Goal: Task Accomplishment & Management: Complete application form

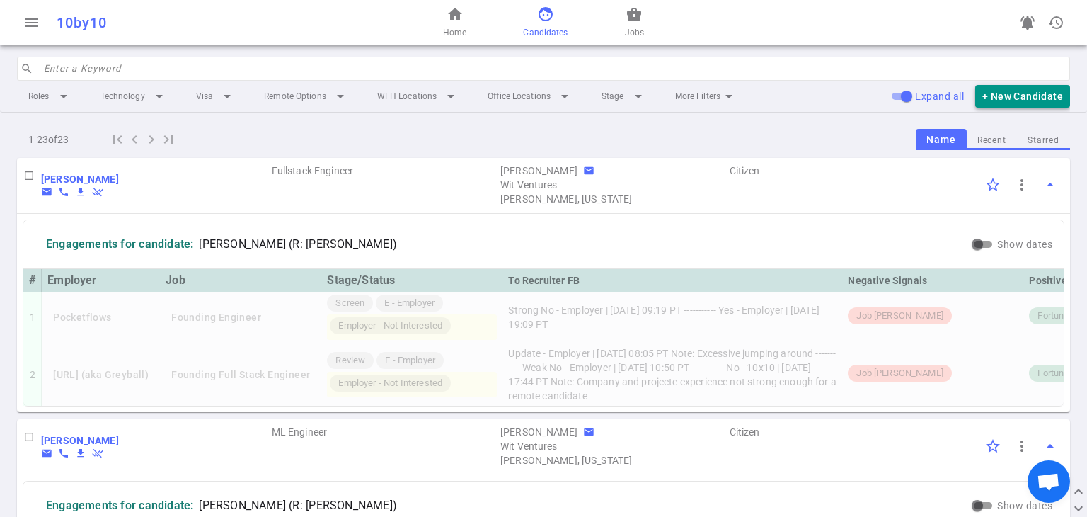
click at [539, 96] on button "+ New Candidate" at bounding box center [1022, 96] width 95 height 23
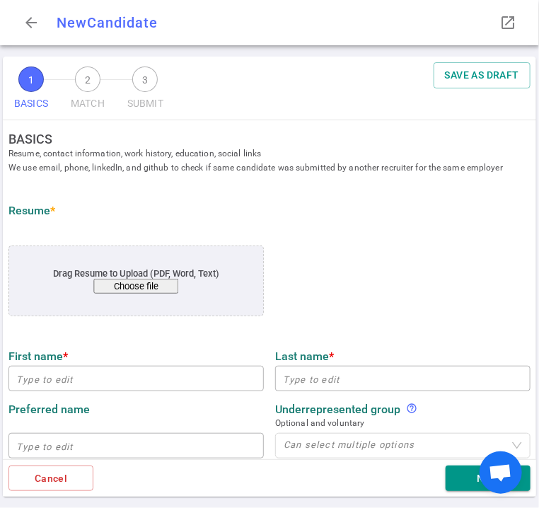
click at [143, 281] on button "Choose file" at bounding box center [136, 286] width 85 height 15
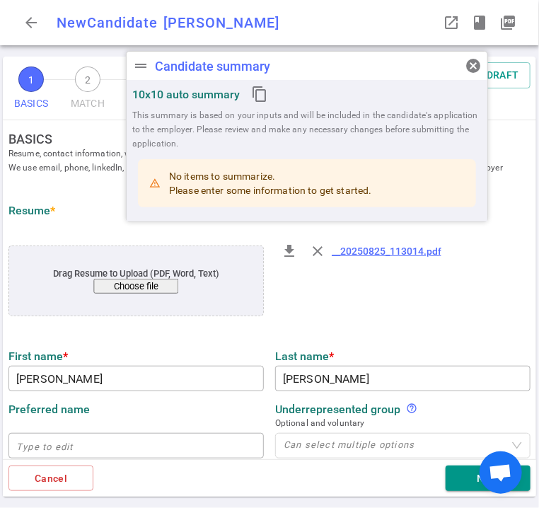
type input "[PERSON_NAME]"
type input "[EMAIL_ADDRESS][DOMAIN_NAME]"
type input "[PHONE_NUMBER]"
type input "[URL][DOMAIN_NAME]"
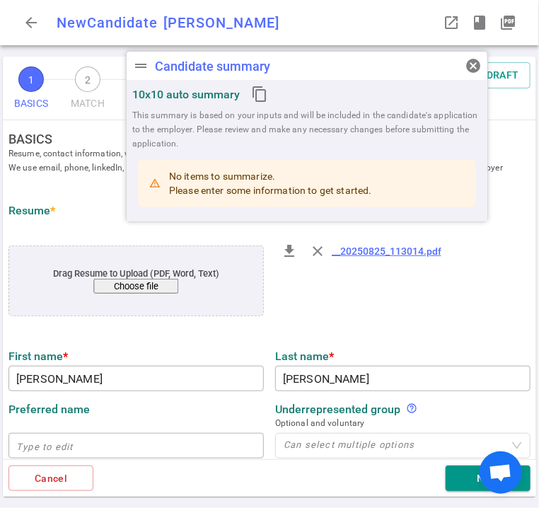
type input "Lantern"
type textarea "Machine Learning Engineer"
type input "5.8"
type input "[GEOGRAPHIC_DATA]"
type input "Machine Learning"
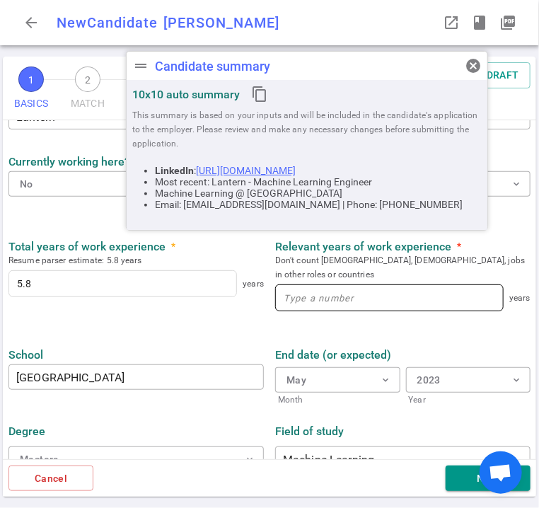
scroll to position [637, 0]
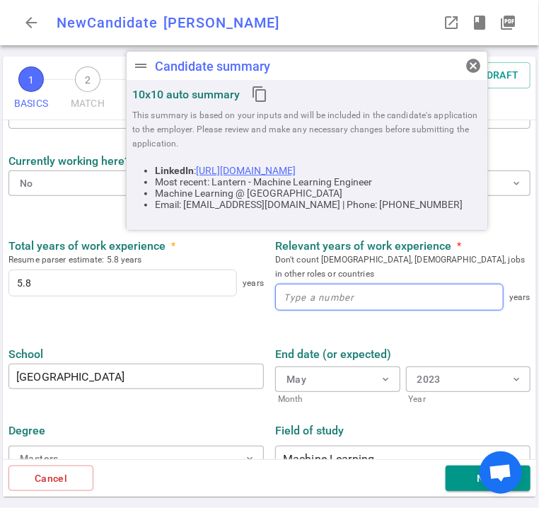
click at [318, 285] on input at bounding box center [389, 296] width 227 height 25
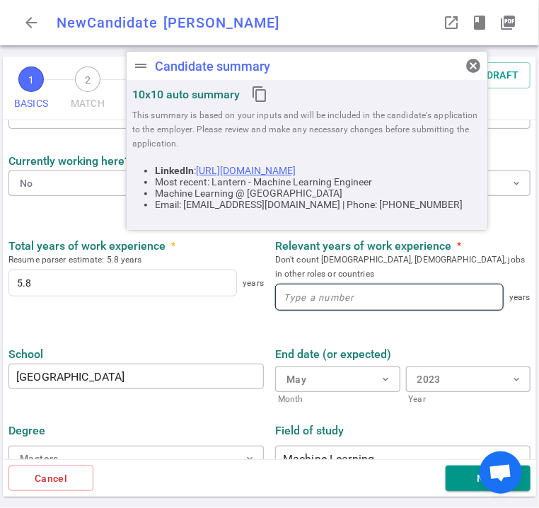
click at [318, 284] on input at bounding box center [389, 296] width 227 height 25
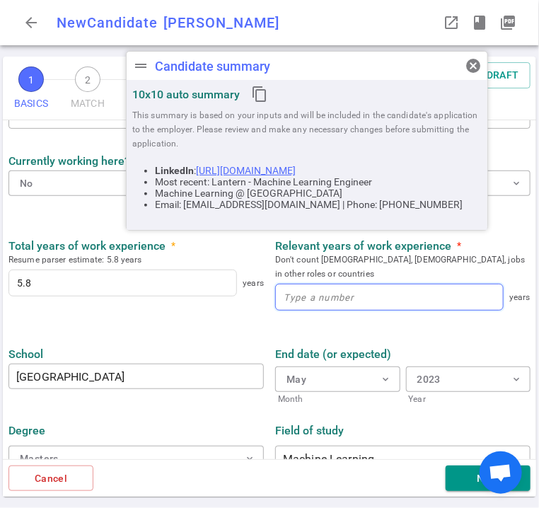
type input "6"
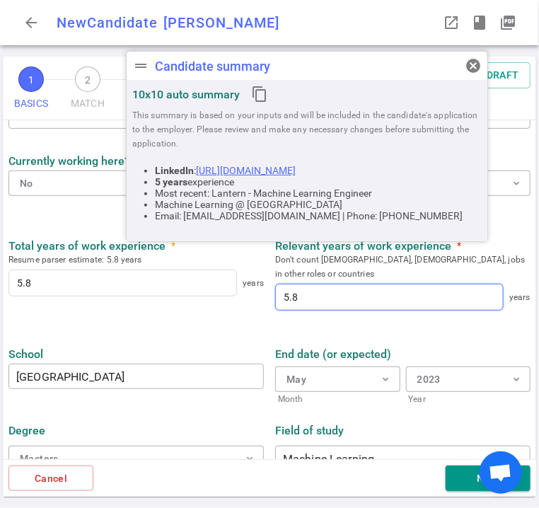
type input "5.8"
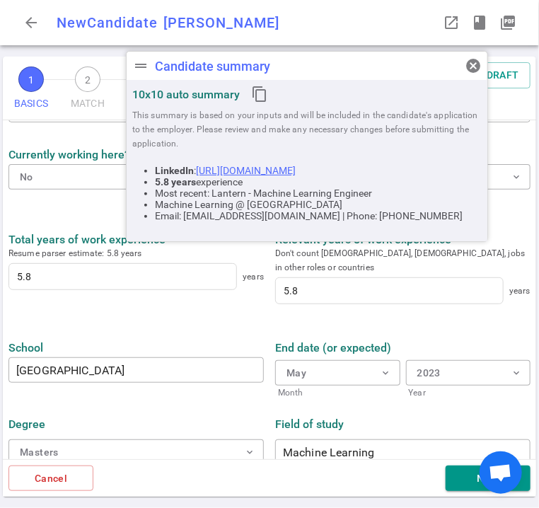
scroll to position [644, 0]
click at [454, 486] on button "Next" at bounding box center [488, 479] width 85 height 26
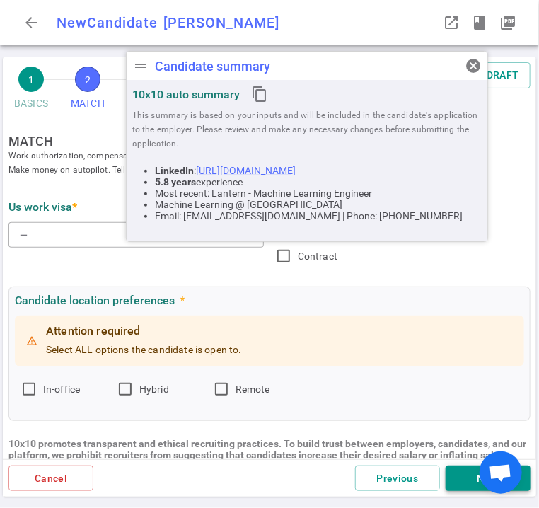
scroll to position [0, 0]
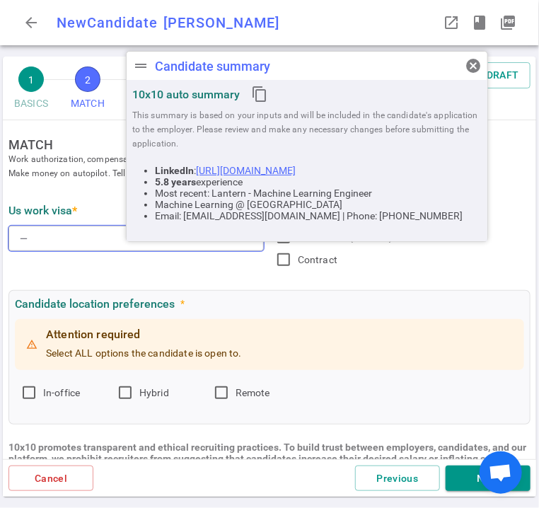
click at [44, 246] on button "— expand_more" at bounding box center [135, 238] width 255 height 25
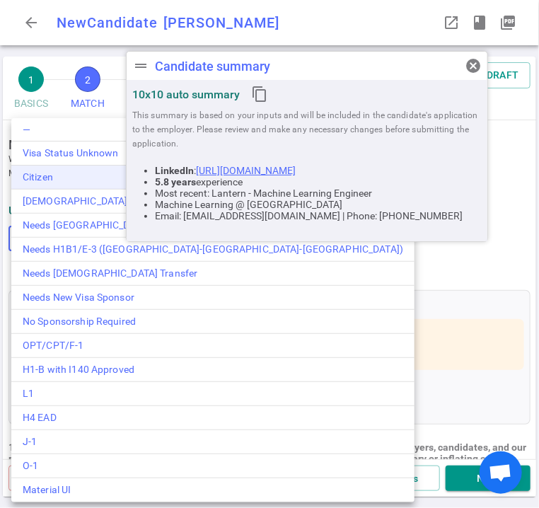
click at [59, 181] on div "Citizen" at bounding box center [213, 177] width 381 height 15
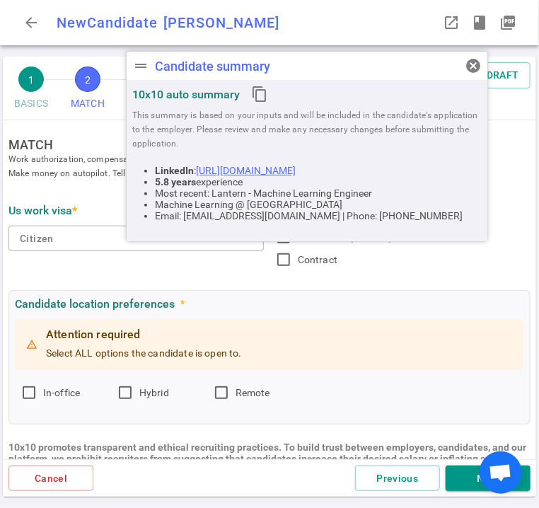
click at [353, 277] on div "US work visa * Citizen expand_more Desired employment type * Permanent (full-ti…" at bounding box center [270, 232] width 534 height 93
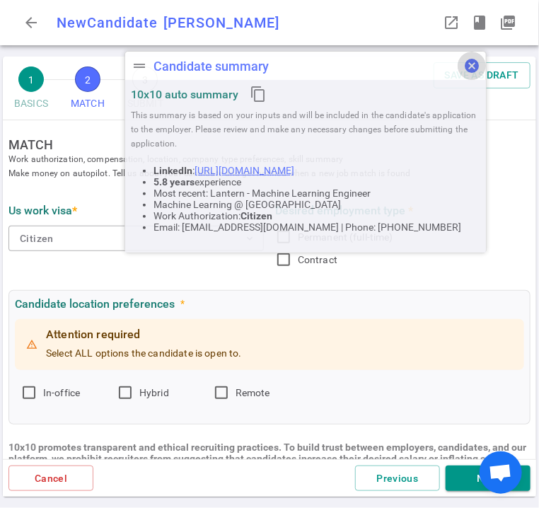
click at [476, 62] on span "cancel" at bounding box center [472, 65] width 17 height 17
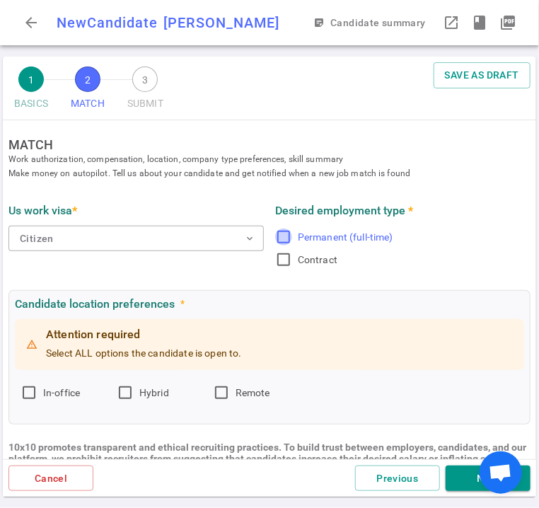
click at [280, 244] on input "Permanent (full-time)" at bounding box center [283, 237] width 17 height 17
checkbox input "true"
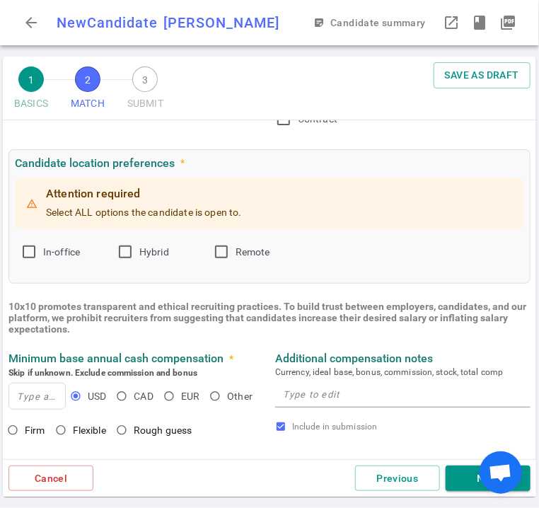
scroll to position [142, 0]
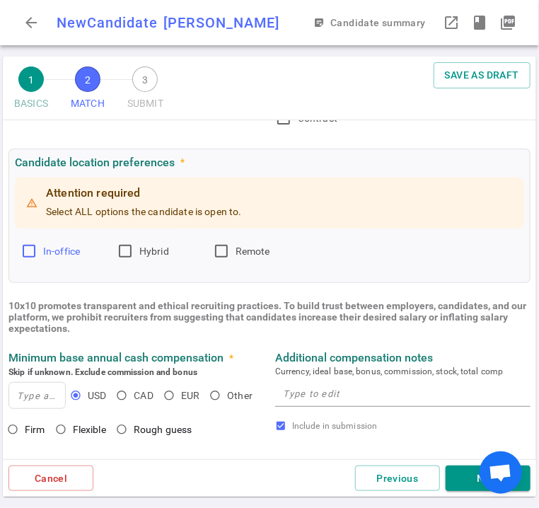
click at [24, 253] on input "In-office" at bounding box center [29, 251] width 17 height 17
checkbox input "true"
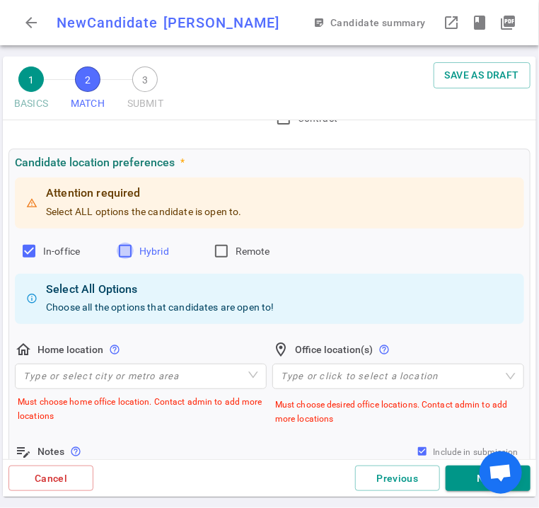
click at [117, 249] on input "Hybrid" at bounding box center [125, 251] width 17 height 17
checkbox input "true"
click at [225, 255] on input "Remote" at bounding box center [221, 251] width 17 height 17
checkbox input "true"
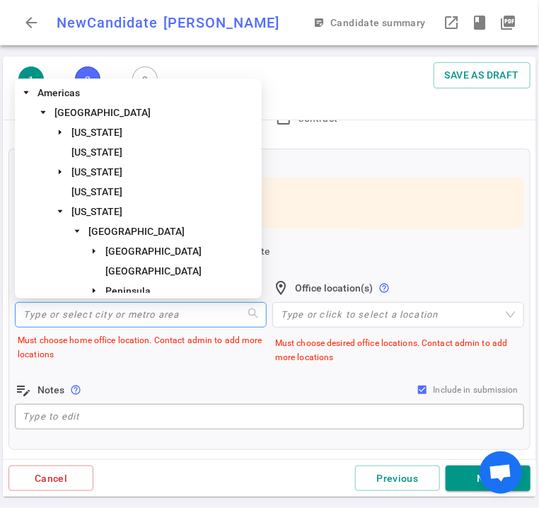
click at [127, 309] on input "search" at bounding box center [140, 315] width 235 height 24
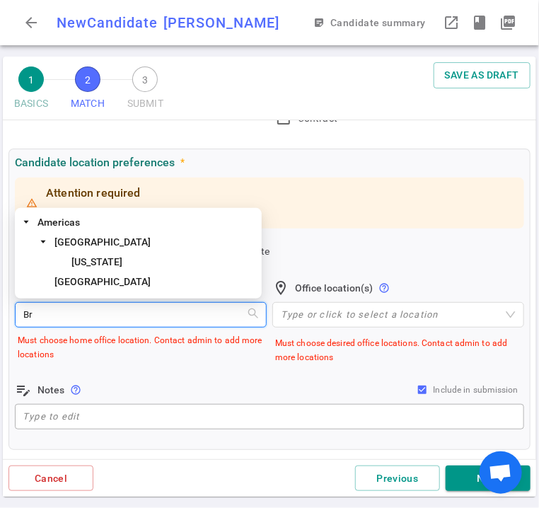
type input "B"
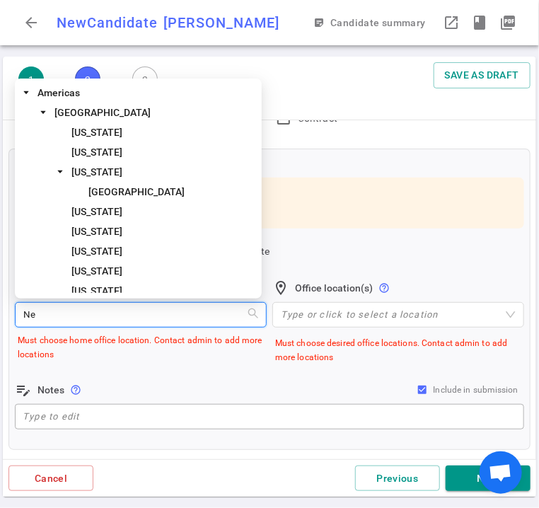
type input "New"
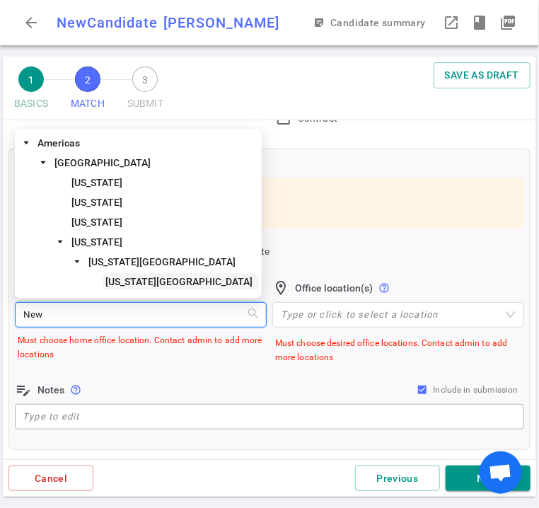
click at [160, 278] on span "[US_STATE][GEOGRAPHIC_DATA]" at bounding box center [178, 281] width 147 height 11
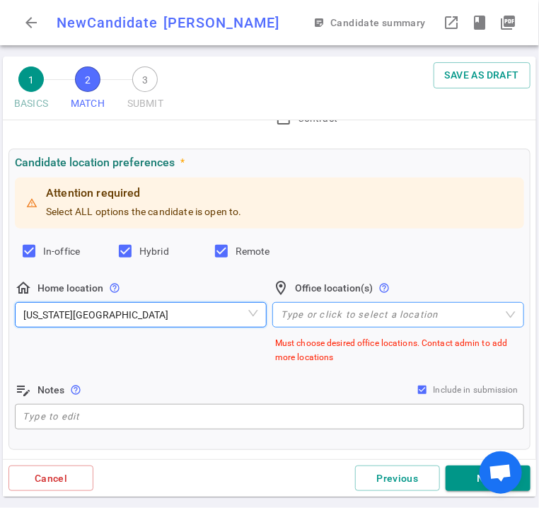
click at [286, 326] on div "Type or click to select a location" at bounding box center [398, 314] width 252 height 25
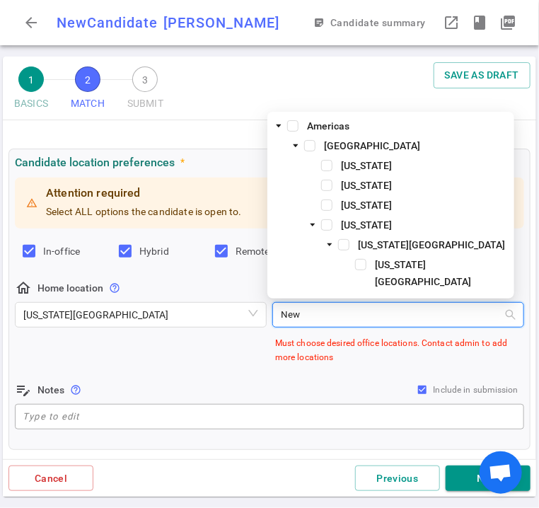
type input "New"
click at [366, 270] on span at bounding box center [360, 264] width 11 height 11
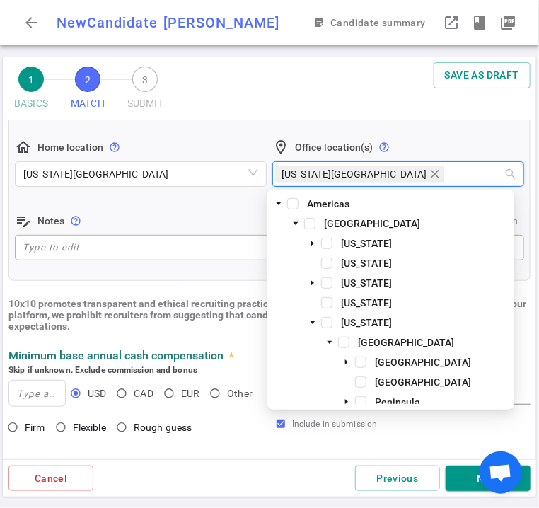
scroll to position [283, 0]
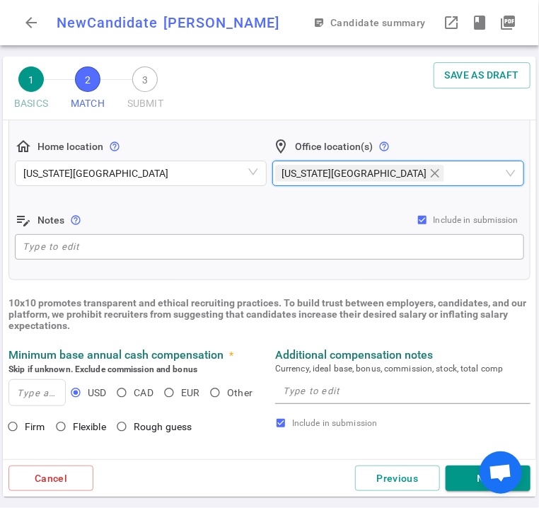
click at [127, 274] on div "Candidate location preferences * Attention required Select ALL options the cand…" at bounding box center [269, 143] width 522 height 273
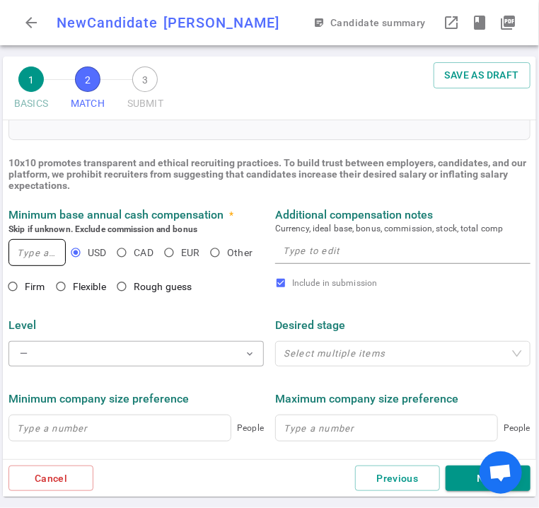
scroll to position [424, 0]
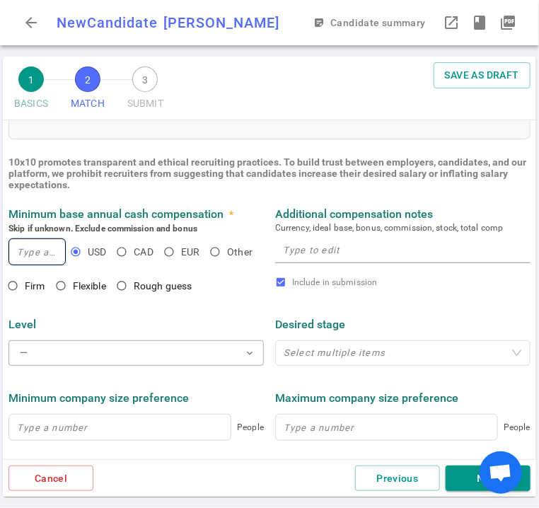
click at [38, 253] on input at bounding box center [37, 251] width 56 height 25
type input "220,000"
click at [61, 289] on input "Flexible" at bounding box center [61, 286] width 24 height 24
radio input "true"
paste textarea "$220 - $240K base, is aware of the compensation range for this role and can be …"
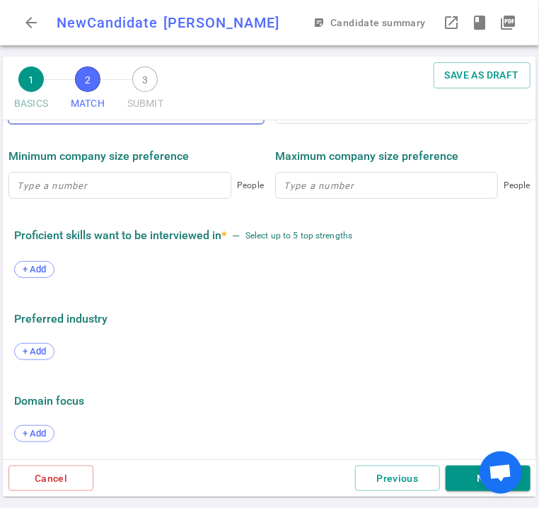
scroll to position [694, 0]
type textarea "$220 - $240K base, is aware of the compensation range for this role and can be …"
click at [32, 270] on span "+ Add" at bounding box center [34, 269] width 33 height 11
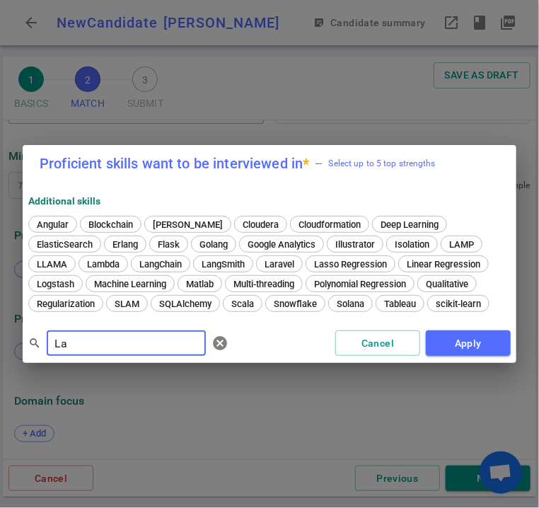
type input "L"
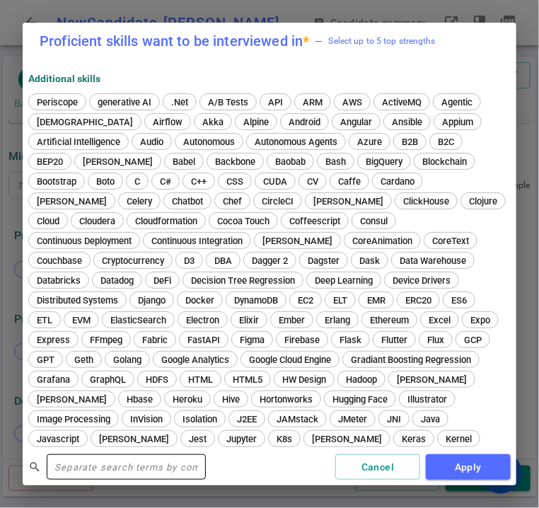
click at [127, 468] on input "text" at bounding box center [126, 467] width 159 height 23
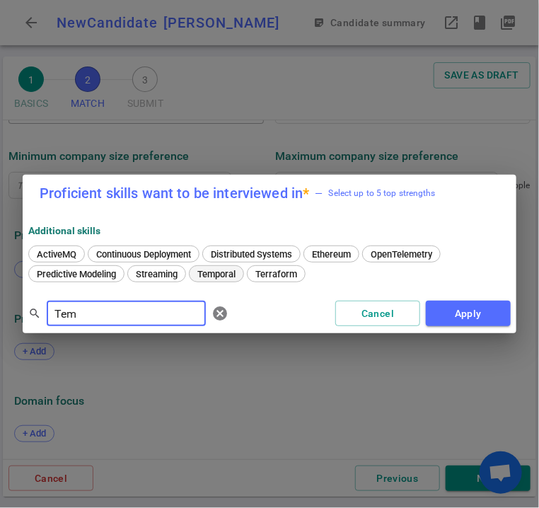
type input "Tem"
click at [226, 278] on span "Temporal" at bounding box center [216, 274] width 48 height 11
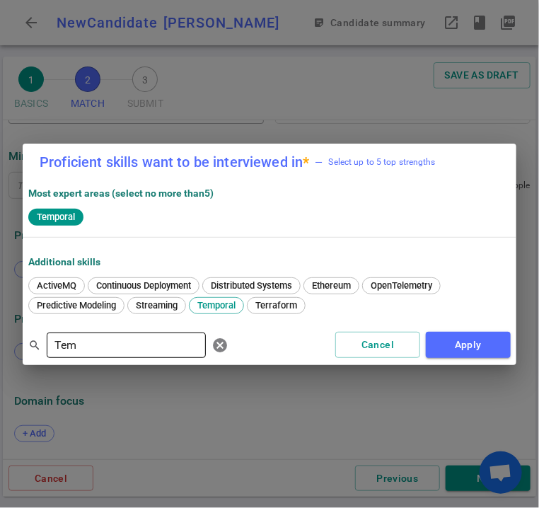
click at [161, 335] on input "Tem" at bounding box center [126, 345] width 159 height 23
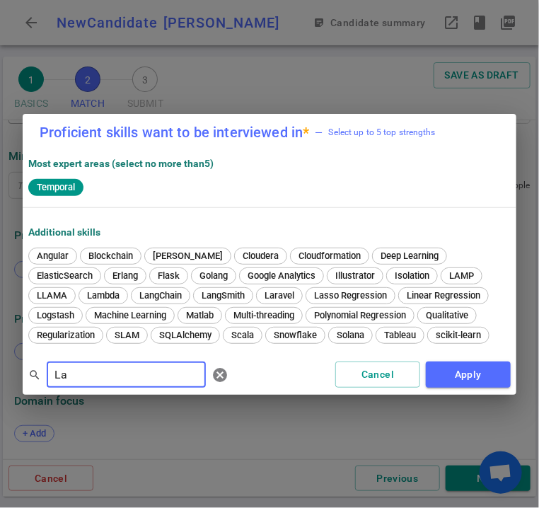
type input "L"
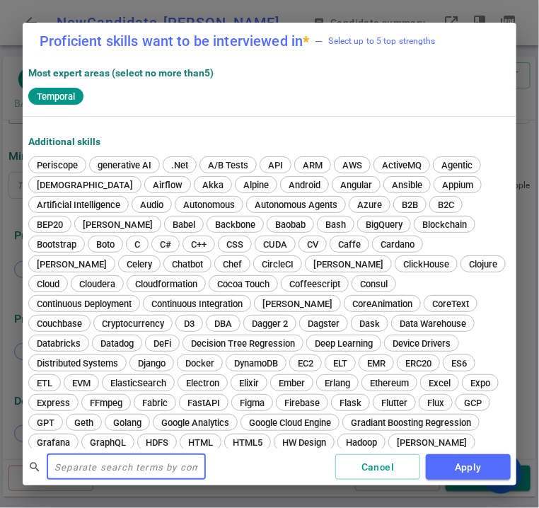
click at [67, 467] on input "text" at bounding box center [126, 467] width 159 height 23
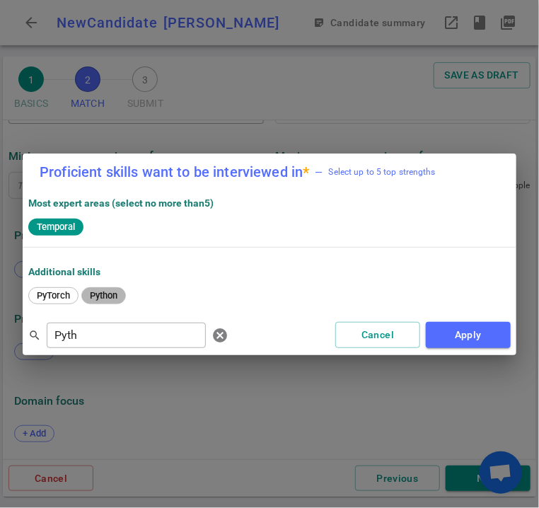
click at [104, 291] on span "Python" at bounding box center [104, 295] width 38 height 11
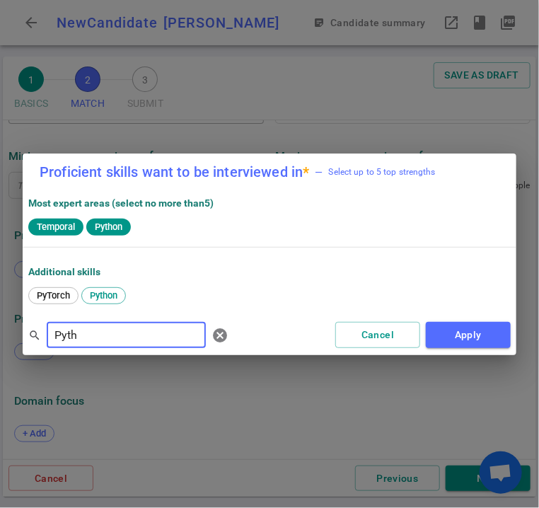
drag, startPoint x: 91, startPoint y: 342, endPoint x: 56, endPoint y: 340, distance: 34.7
click at [56, 340] on input "Pyth" at bounding box center [126, 335] width 159 height 23
type input "Typescript"
click at [67, 299] on span "TypeScript" at bounding box center [59, 295] width 54 height 11
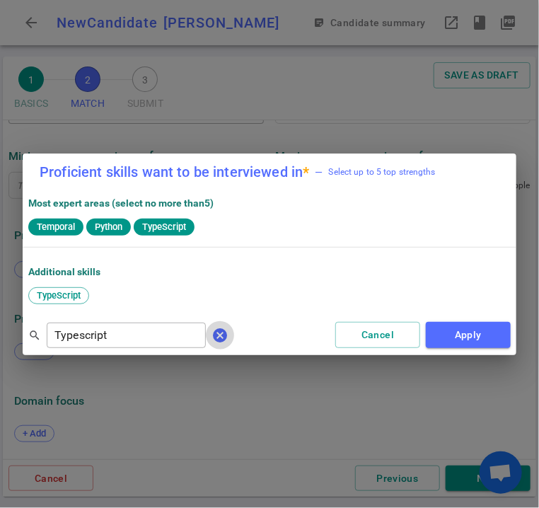
click at [212, 335] on span "cancel" at bounding box center [220, 335] width 17 height 17
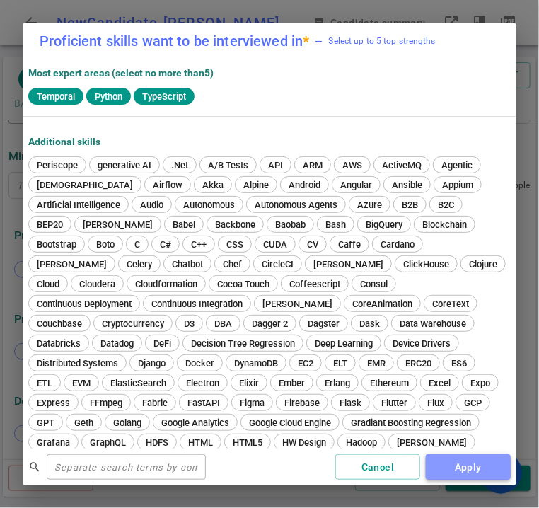
click at [490, 468] on button "Apply" at bounding box center [468, 467] width 85 height 26
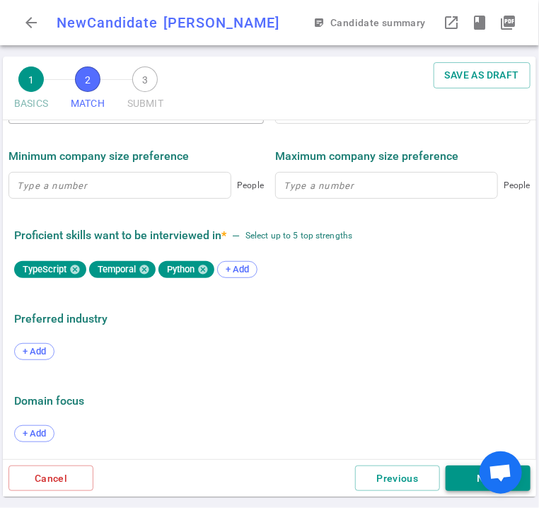
click at [452, 484] on button "Next" at bounding box center [488, 479] width 85 height 26
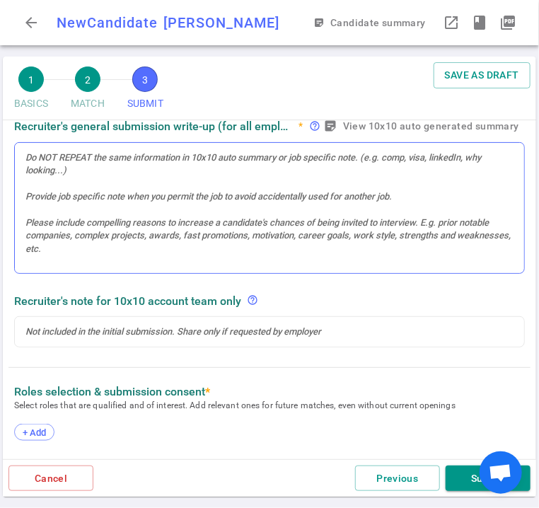
scroll to position [282, 0]
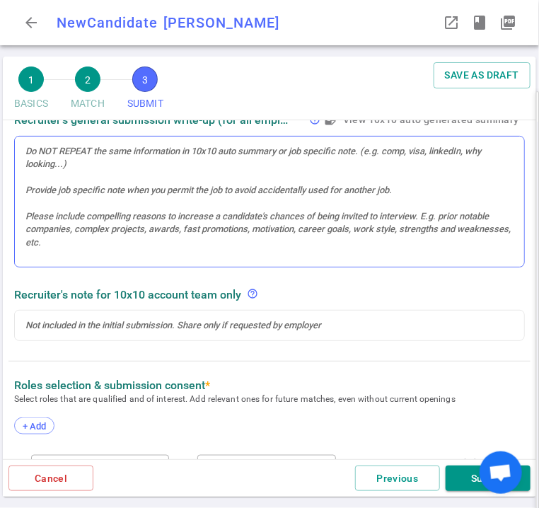
click at [42, 161] on div at bounding box center [270, 202] width 510 height 131
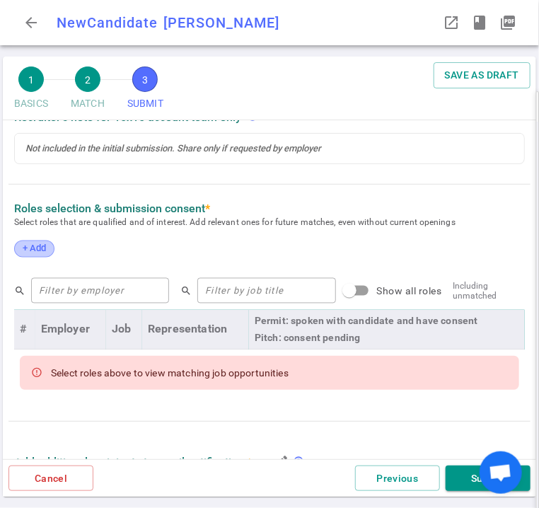
scroll to position [565, 0]
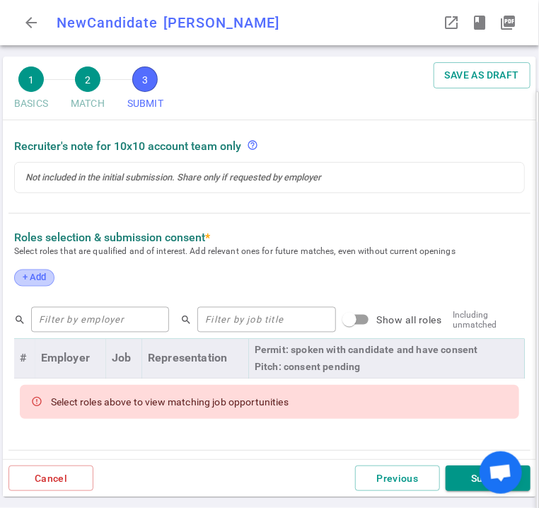
click at [40, 272] on span "+ Add" at bounding box center [34, 277] width 33 height 11
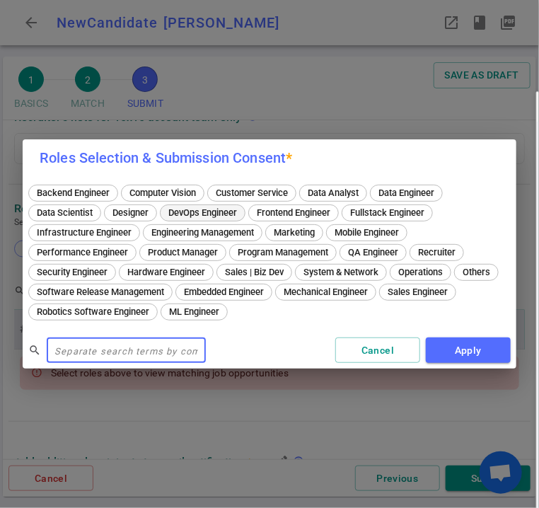
click at [229, 234] on span "Engineering Management" at bounding box center [202, 232] width 113 height 11
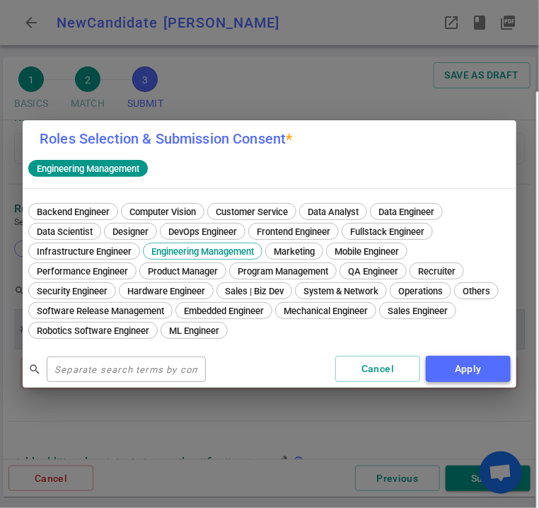
click at [477, 370] on button "Apply" at bounding box center [468, 369] width 85 height 26
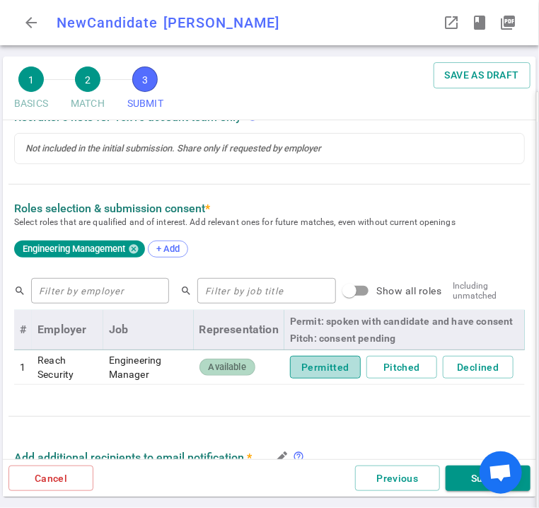
click at [309, 360] on button "Permitted" at bounding box center [325, 367] width 71 height 23
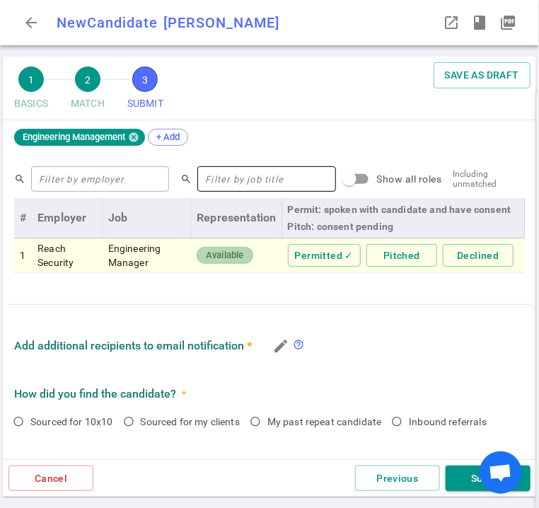
scroll to position [824, 0]
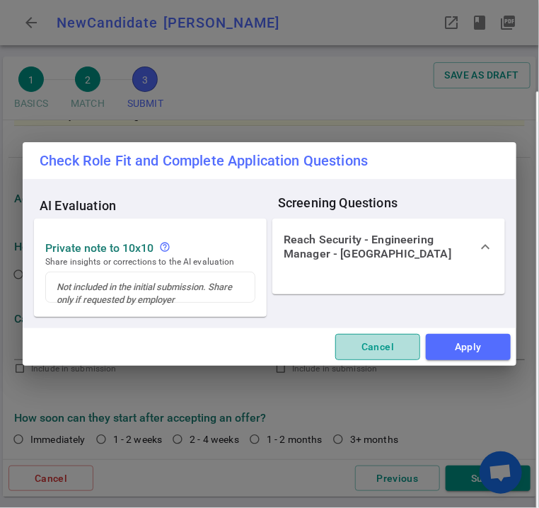
click at [384, 347] on button "Cancel" at bounding box center [377, 347] width 85 height 26
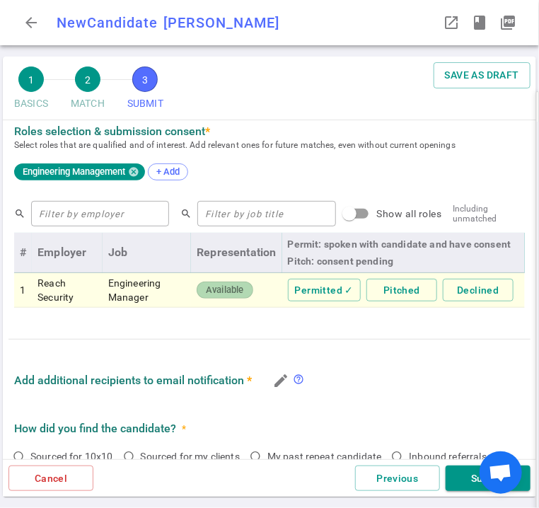
click at [137, 178] on div "Engineering Management" at bounding box center [79, 171] width 131 height 17
click at [135, 166] on icon at bounding box center [133, 171] width 11 height 11
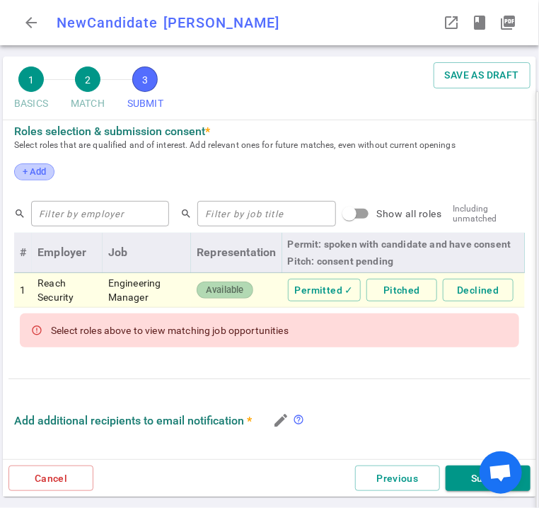
click at [44, 171] on span "+ Add" at bounding box center [34, 171] width 33 height 11
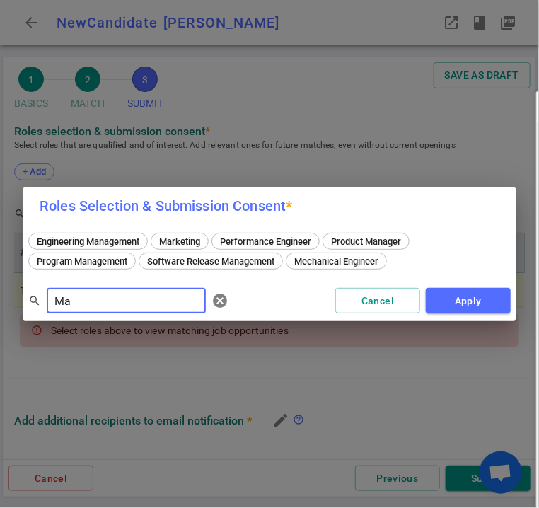
type input "M"
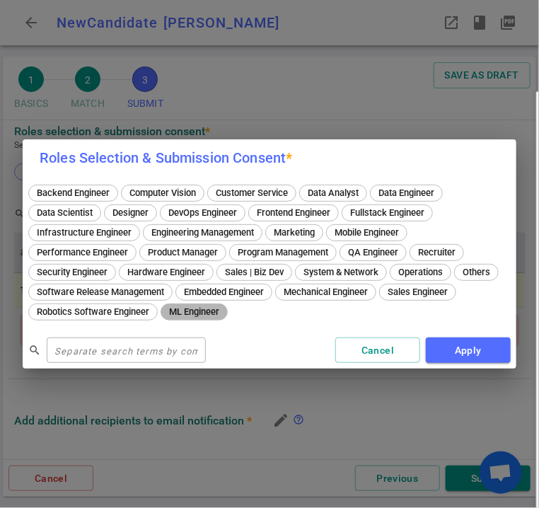
click at [205, 313] on span "ML Engineer" at bounding box center [194, 311] width 60 height 11
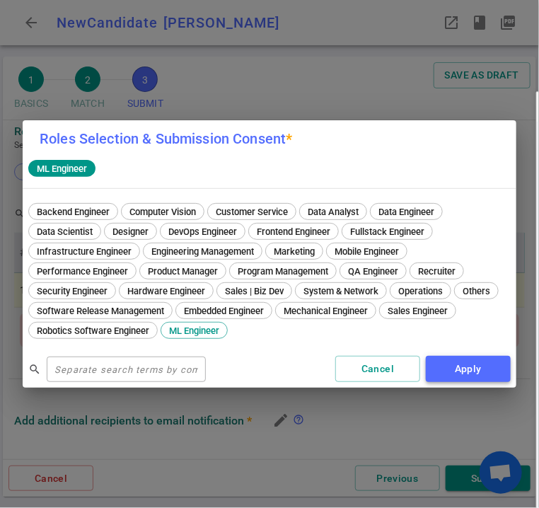
click at [466, 369] on button "Apply" at bounding box center [468, 369] width 85 height 26
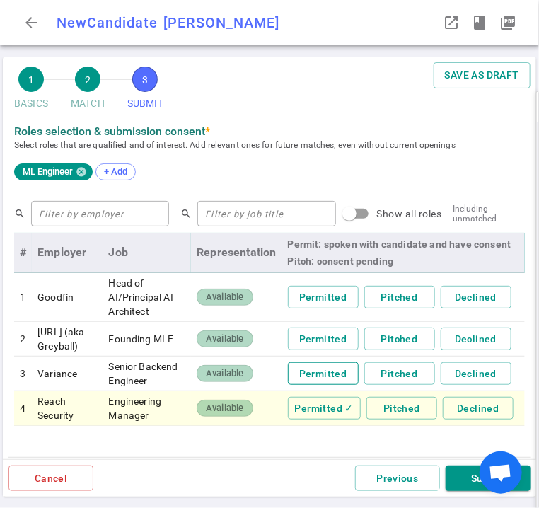
click at [309, 343] on button "Permitted" at bounding box center [323, 339] width 71 height 23
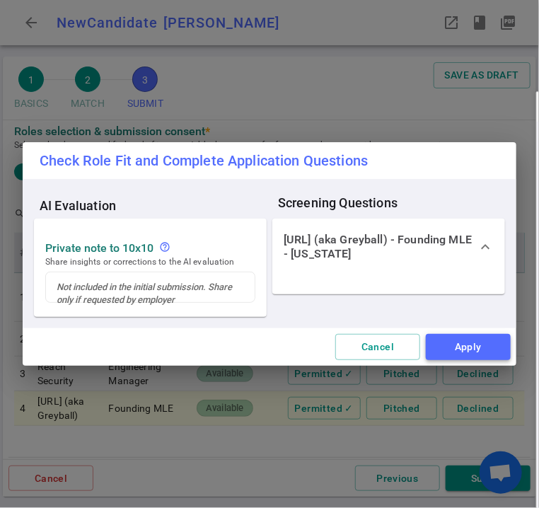
click at [444, 345] on button "Apply" at bounding box center [468, 347] width 85 height 26
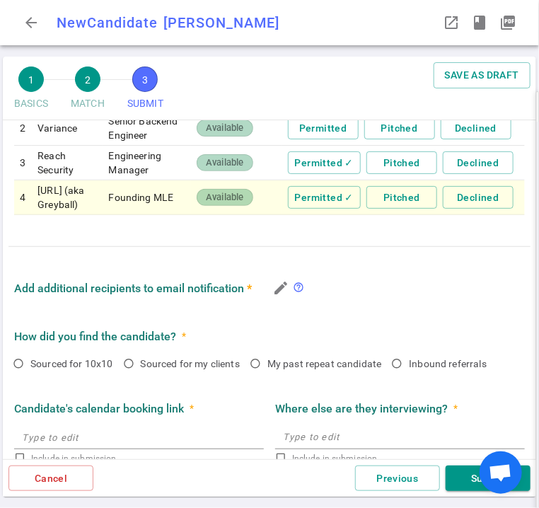
scroll to position [853, 0]
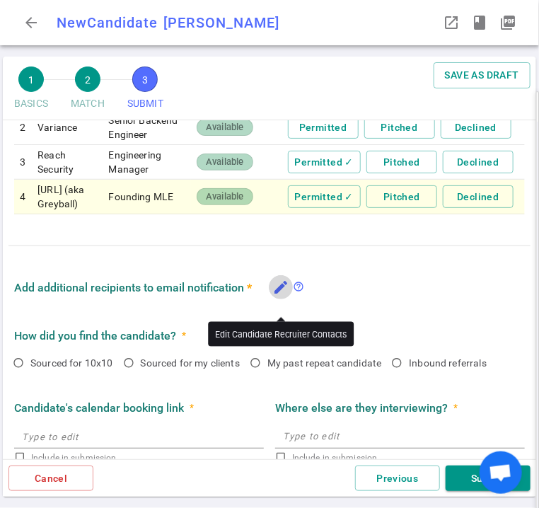
click at [275, 296] on icon "edit" at bounding box center [280, 287] width 17 height 17
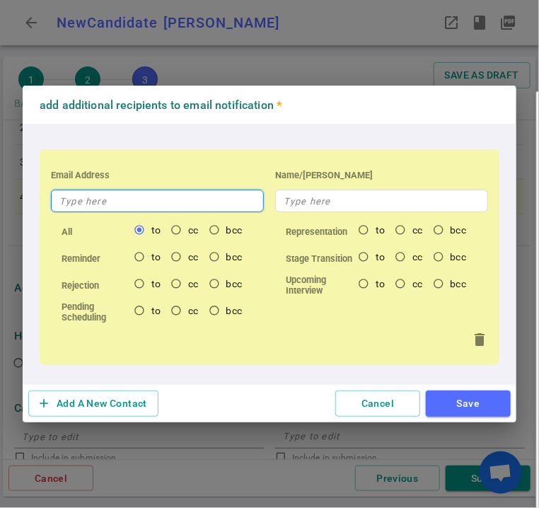
click at [108, 205] on input "text" at bounding box center [157, 201] width 213 height 23
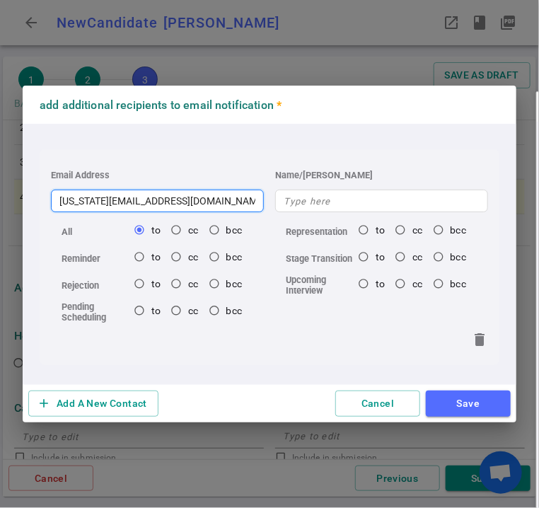
type input "[US_STATE][EMAIL_ADDRESS][DOMAIN_NAME]"
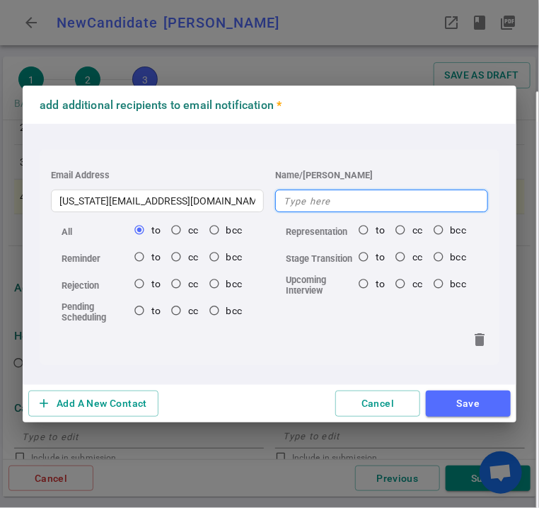
click at [297, 210] on input "text" at bounding box center [381, 201] width 213 height 23
type input "[US_STATE]"
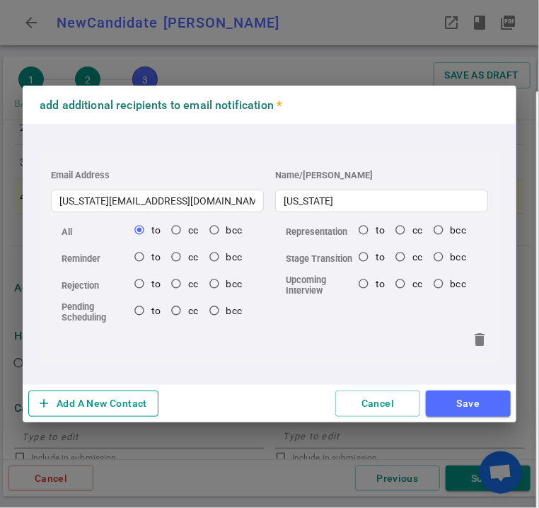
click at [57, 408] on button "add Add A New Contact" at bounding box center [93, 404] width 130 height 26
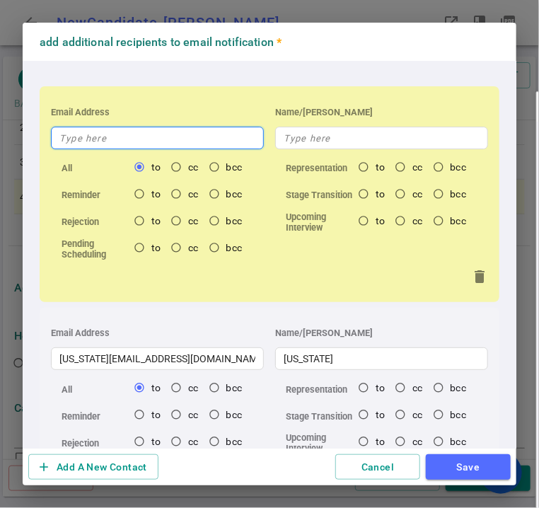
click at [130, 132] on input "text" at bounding box center [157, 138] width 213 height 23
type input "s"
radio input "true"
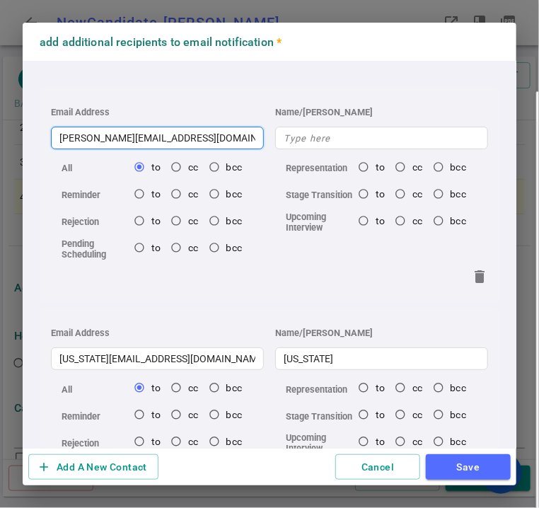
type input "[PERSON_NAME][EMAIL_ADDRESS][DOMAIN_NAME]"
radio input "true"
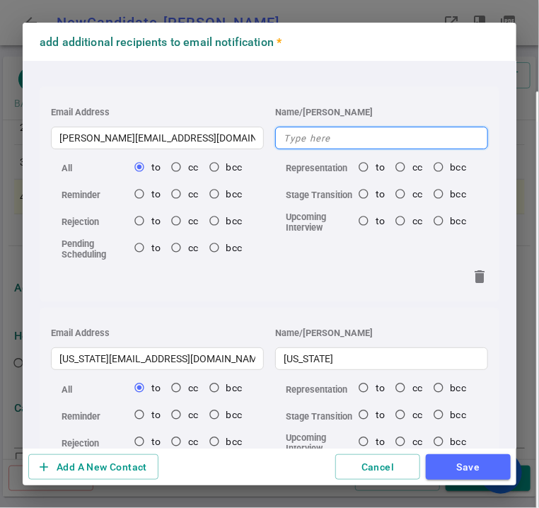
click at [289, 145] on input "text" at bounding box center [381, 138] width 213 height 23
type input "S"
radio input "true"
type input "[PERSON_NAME]"
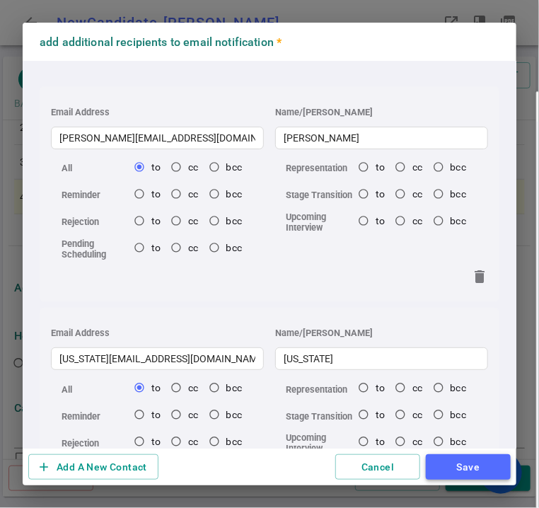
radio input "true"
click at [481, 476] on button "Save" at bounding box center [468, 467] width 85 height 26
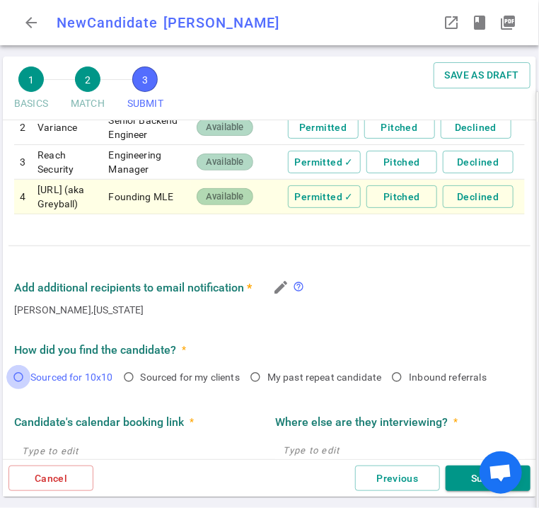
click at [22, 389] on input "Sourced for 10x10" at bounding box center [18, 377] width 24 height 24
radio input "true"
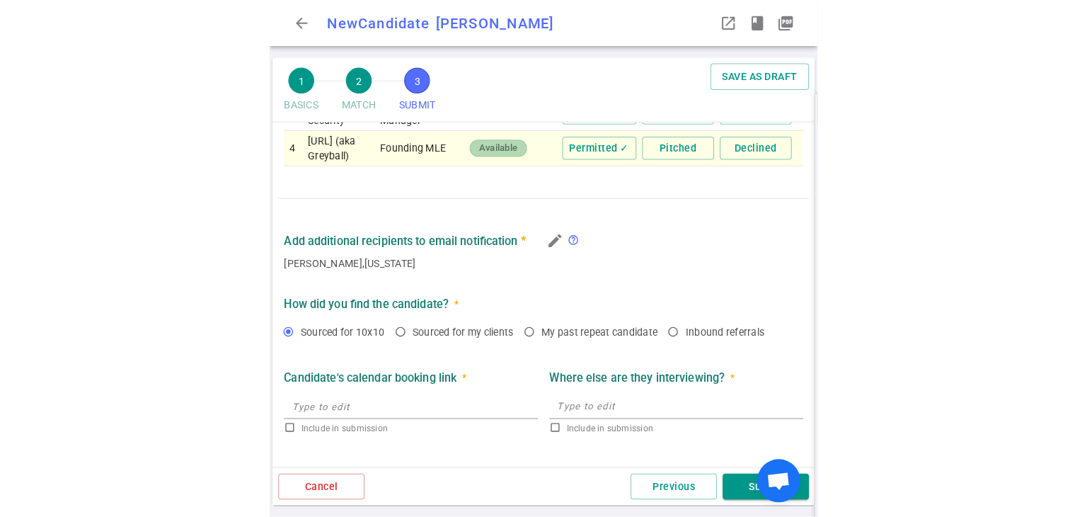
scroll to position [970, 0]
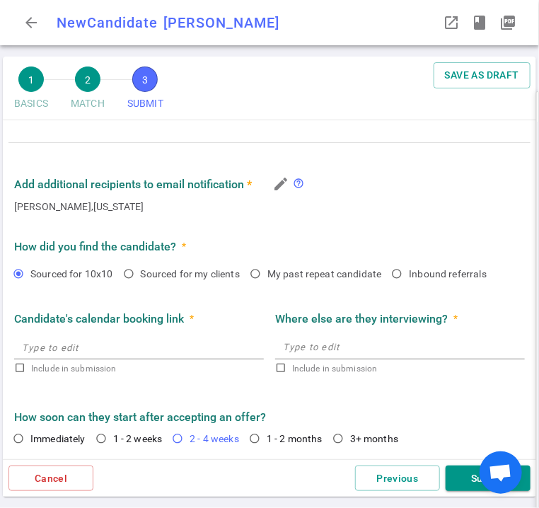
click at [192, 442] on span "2 - 4 weeks" at bounding box center [215, 438] width 50 height 11
click at [190, 442] on input "2 - 4 weeks" at bounding box center [178, 439] width 24 height 24
radio input "true"
click at [467, 490] on button "Submit" at bounding box center [488, 479] width 85 height 26
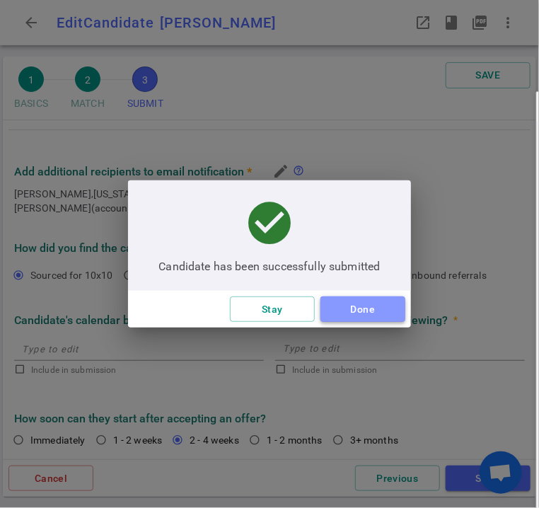
click at [397, 314] on button "Done" at bounding box center [363, 310] width 85 height 26
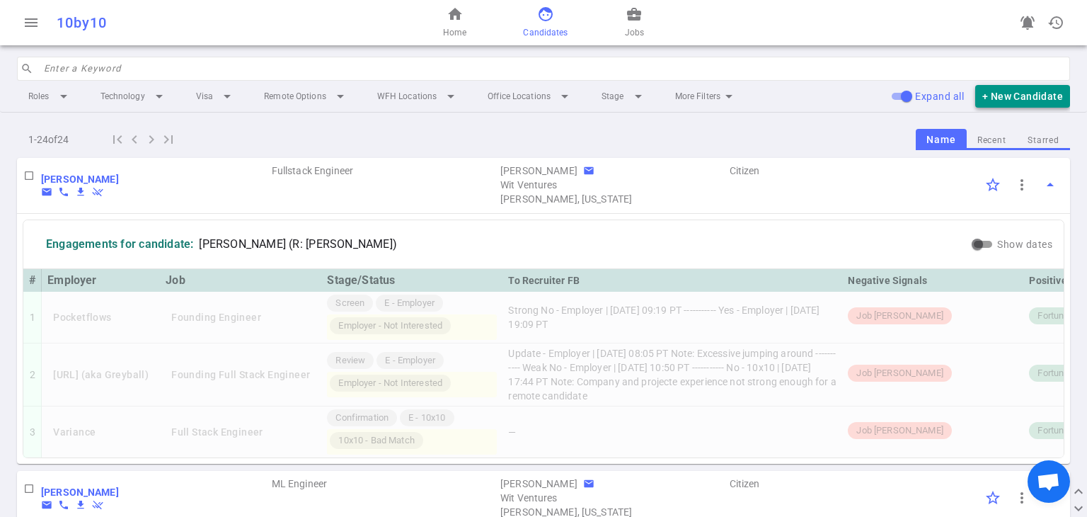
click at [539, 94] on button "+ New Candidate" at bounding box center [1022, 96] width 95 height 23
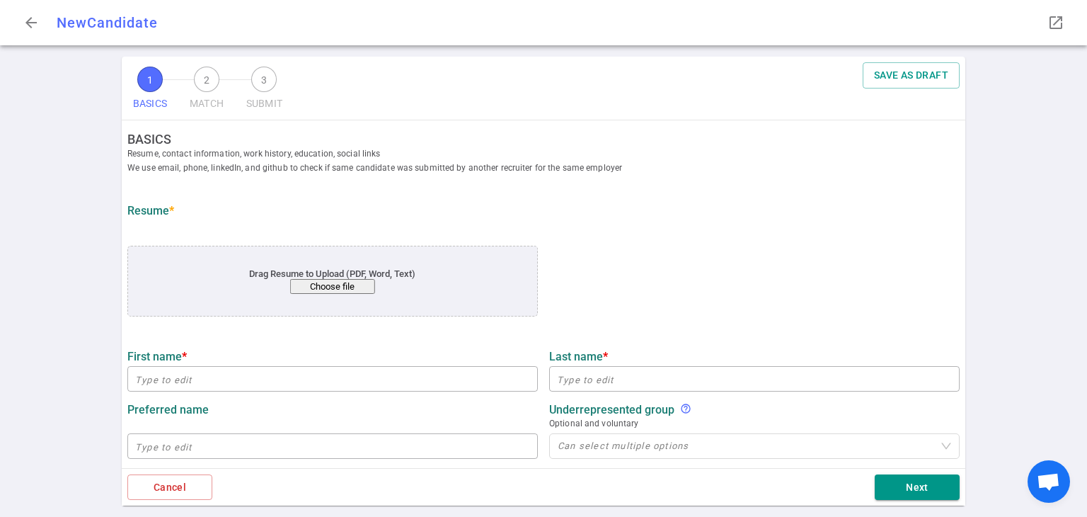
click at [314, 290] on button "Choose file" at bounding box center [332, 286] width 85 height 15
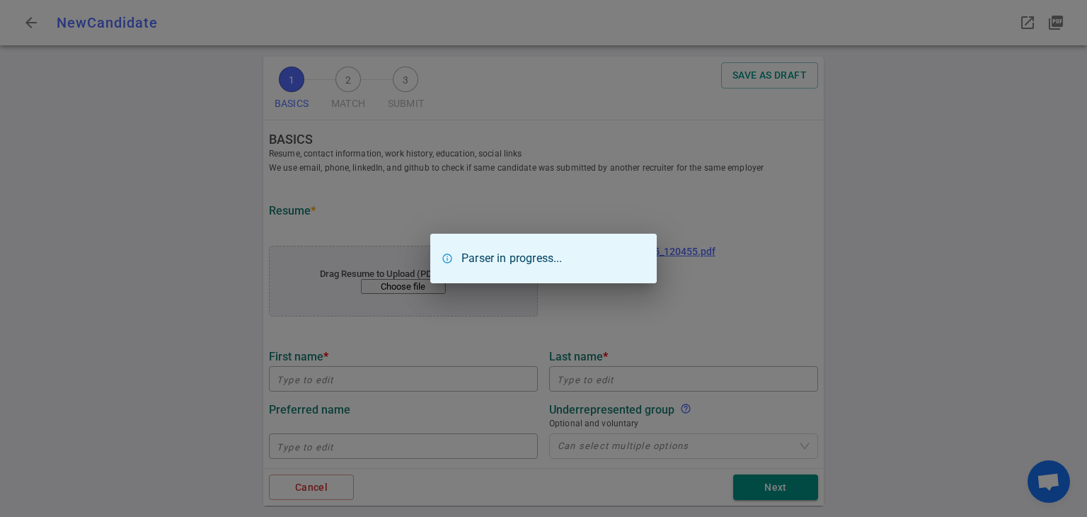
type input "[PERSON_NAME]"
type input "[EMAIL_ADDRESS][DOMAIN_NAME]"
type input "[PHONE_NUMBER]"
type input "Mural"
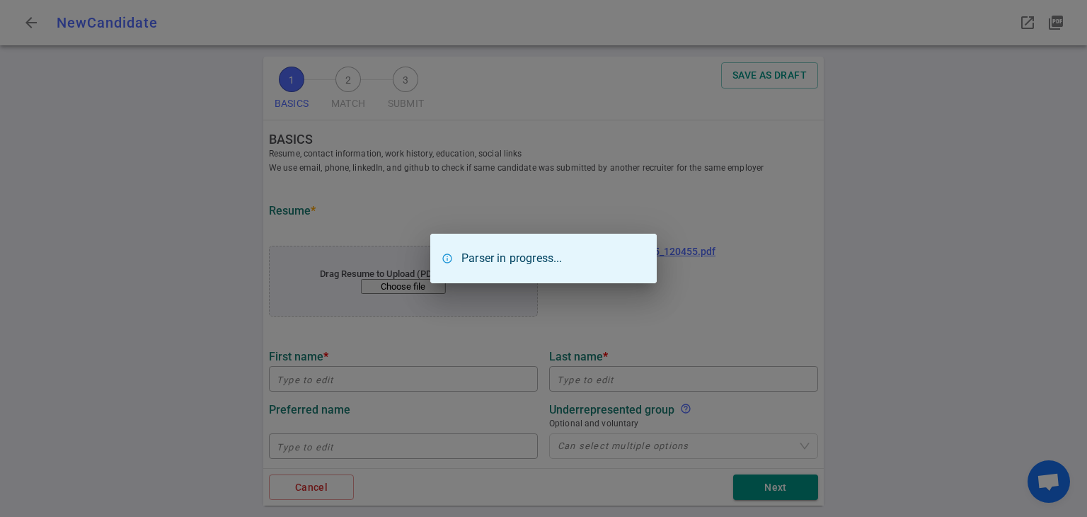
type textarea "Senior Software Engineering Manager"
type input "13"
type input "Nirma Institute Of Technology"
type input "Information And Communication Technology"
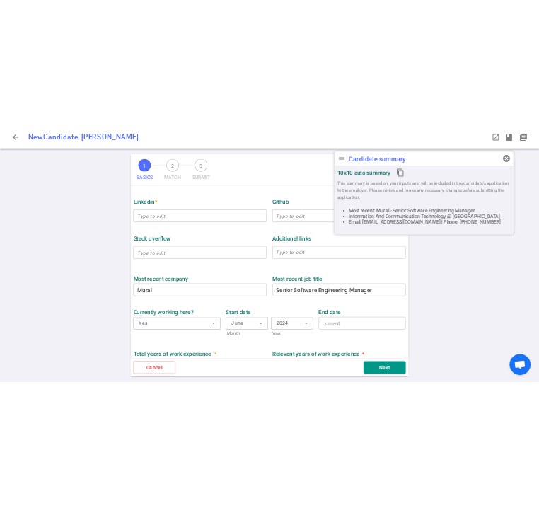
scroll to position [423, 0]
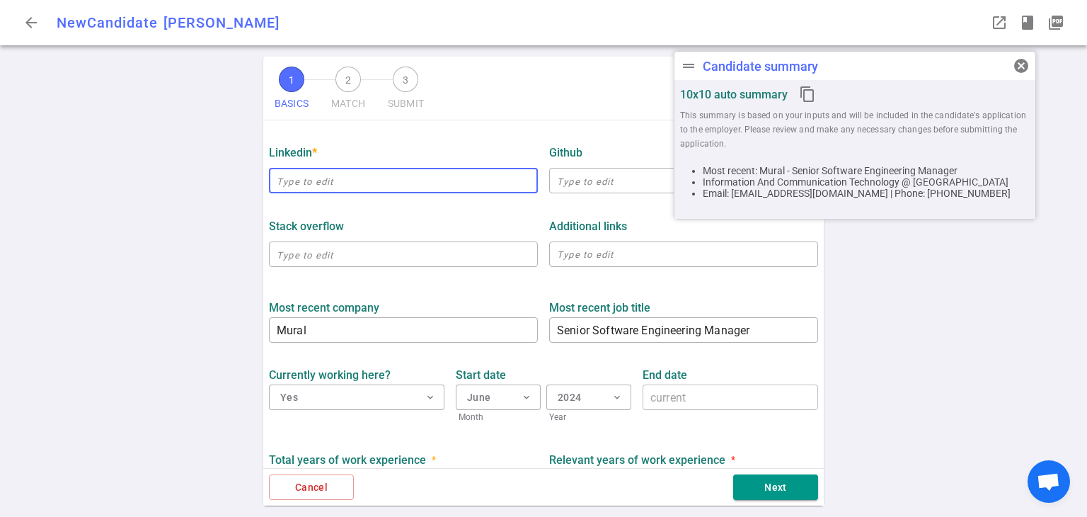
click at [371, 182] on input "text" at bounding box center [403, 180] width 269 height 23
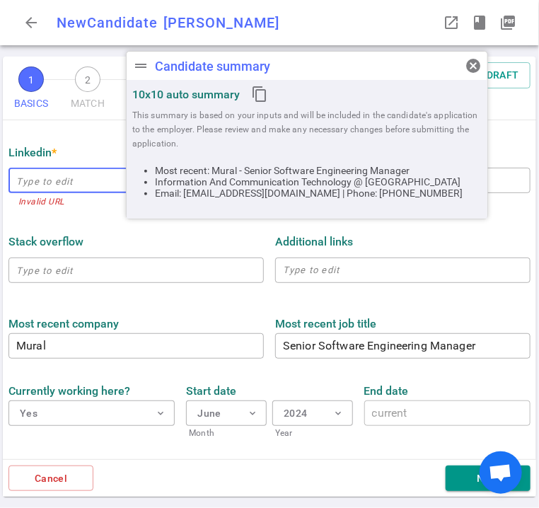
paste input "[URL][DOMAIN_NAME]"
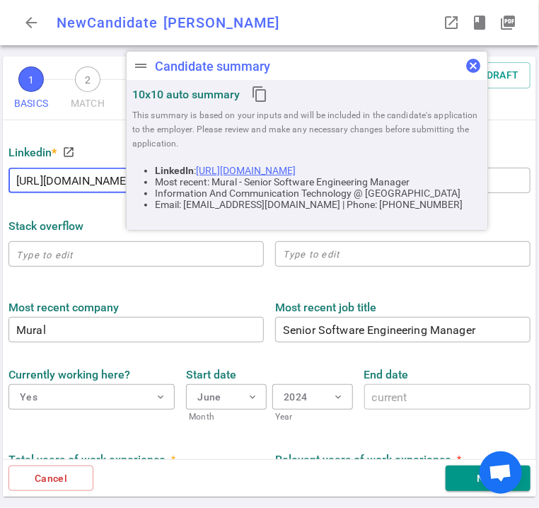
click at [476, 71] on span "cancel" at bounding box center [473, 65] width 17 height 17
type input "[URL][DOMAIN_NAME]"
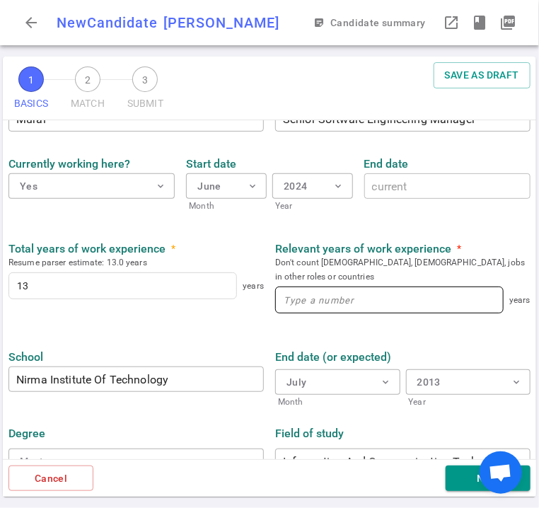
scroll to position [634, 0]
click at [336, 294] on input at bounding box center [389, 299] width 227 height 25
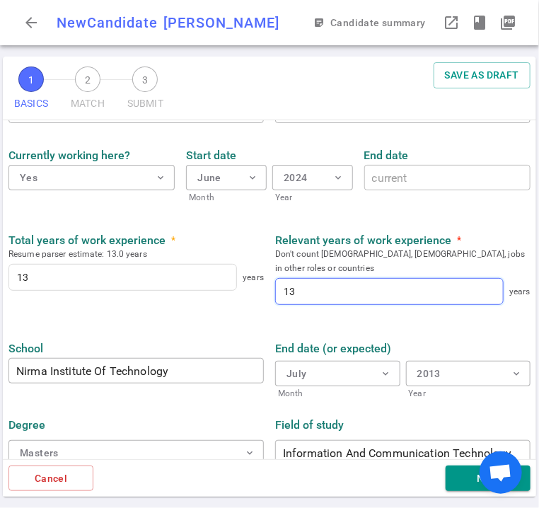
scroll to position [644, 0]
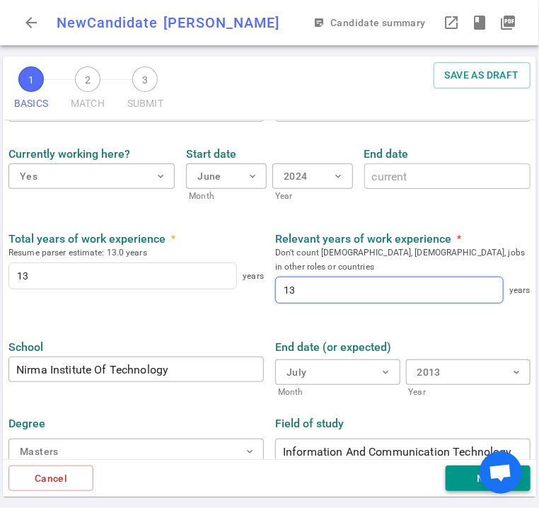
type input "13"
click at [467, 485] on button "Next" at bounding box center [488, 479] width 85 height 26
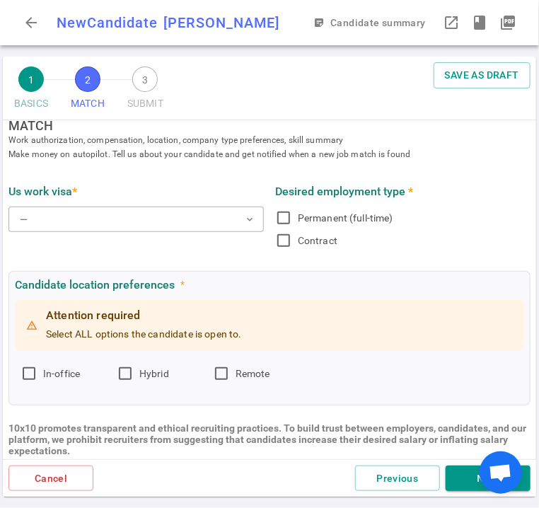
scroll to position [0, 0]
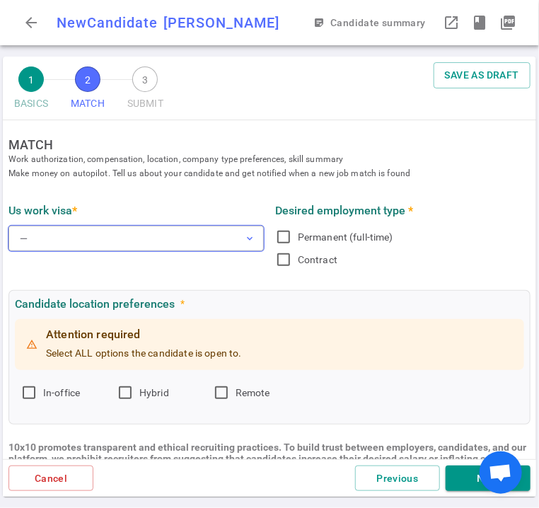
click at [40, 230] on button "— expand_more" at bounding box center [135, 238] width 255 height 25
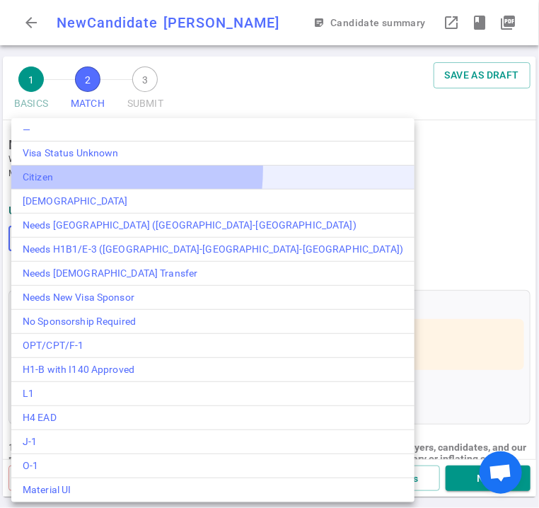
click at [58, 170] on div "Citizen" at bounding box center [213, 177] width 381 height 15
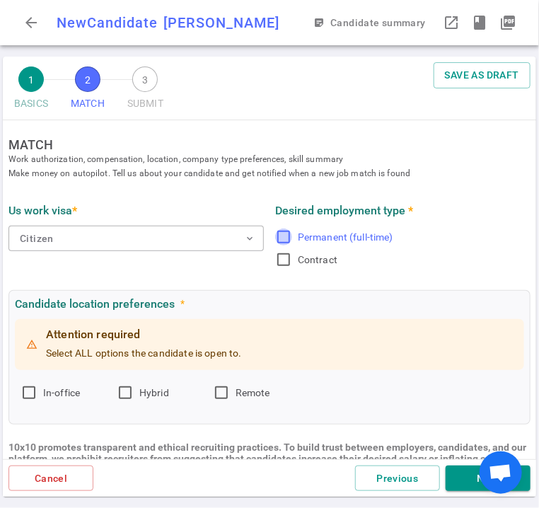
click at [275, 239] on input "Permanent (full-time)" at bounding box center [283, 237] width 17 height 17
checkbox input "true"
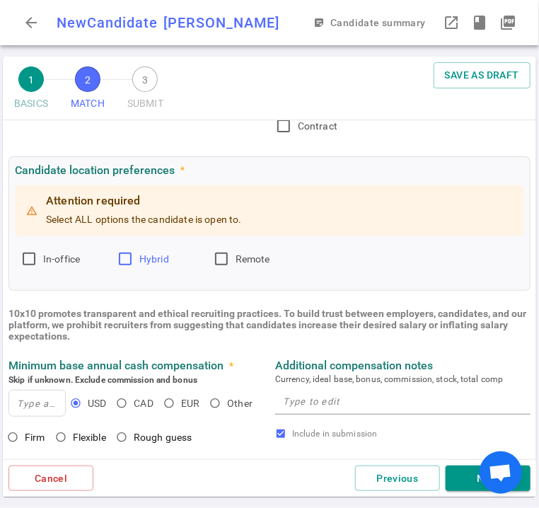
scroll to position [141, 0]
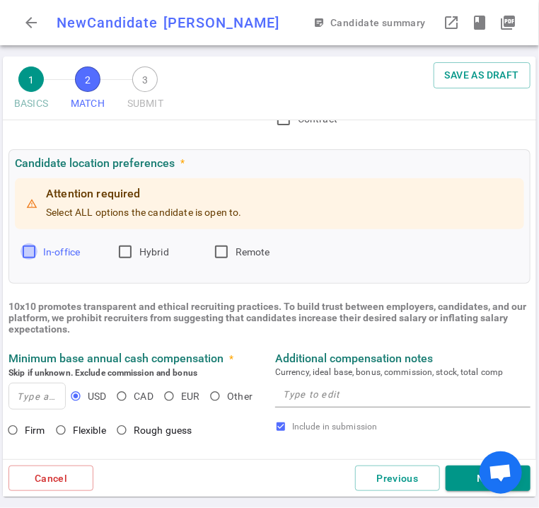
click at [26, 244] on input "In-office" at bounding box center [29, 251] width 17 height 17
checkbox input "true"
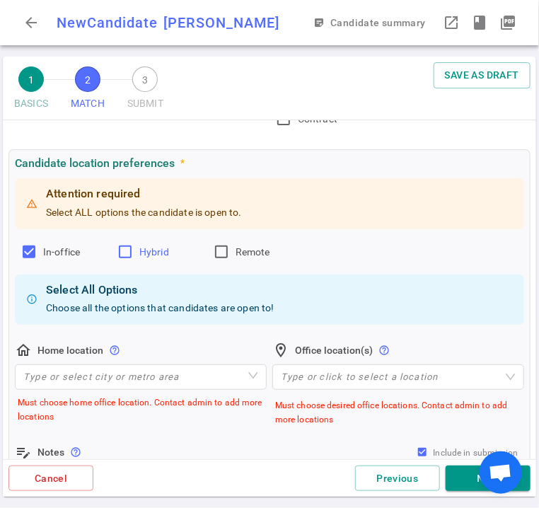
click at [121, 255] on input "Hybrid" at bounding box center [125, 251] width 17 height 17
checkbox input "true"
click at [223, 253] on input "Remote" at bounding box center [221, 251] width 17 height 17
checkbox input "true"
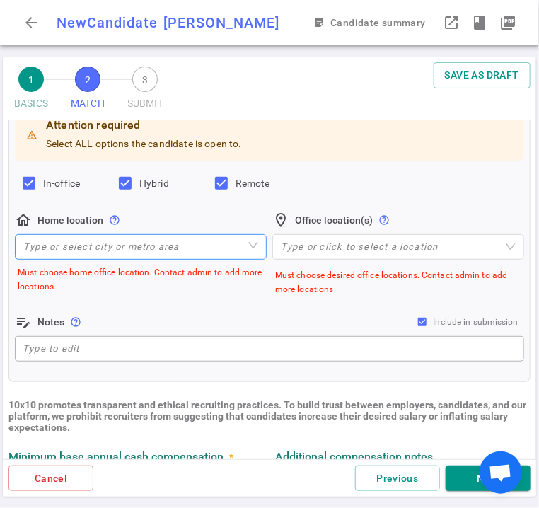
scroll to position [211, 0]
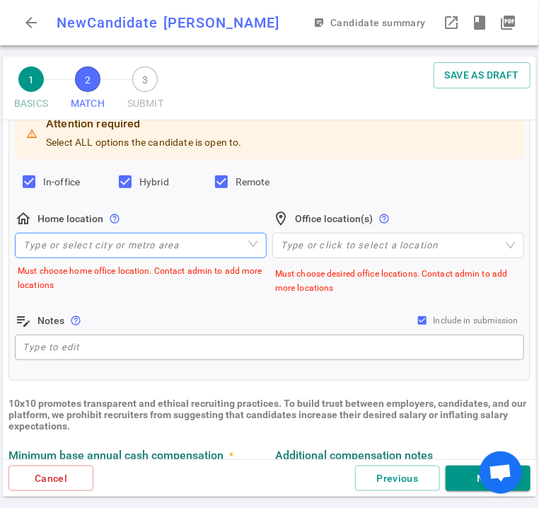
click at [160, 247] on input "search" at bounding box center [140, 246] width 235 height 24
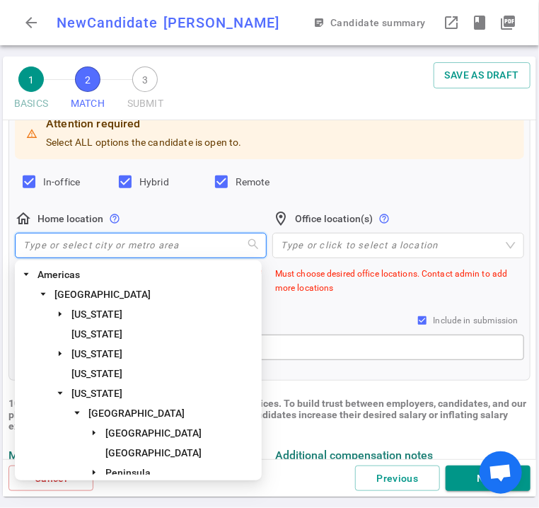
type input "G"
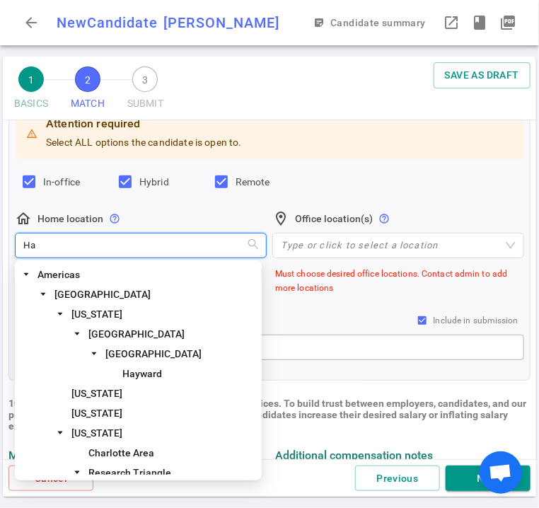
type input "H"
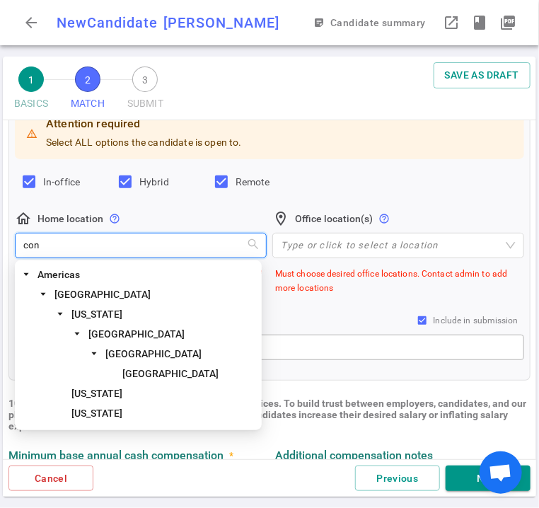
type input "conn"
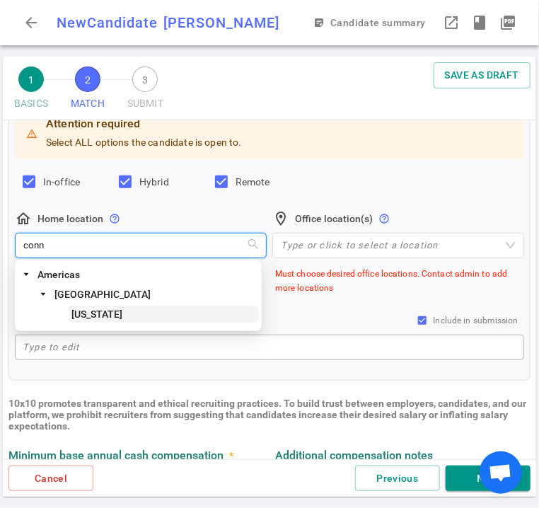
click at [71, 321] on span "[US_STATE]" at bounding box center [164, 314] width 190 height 17
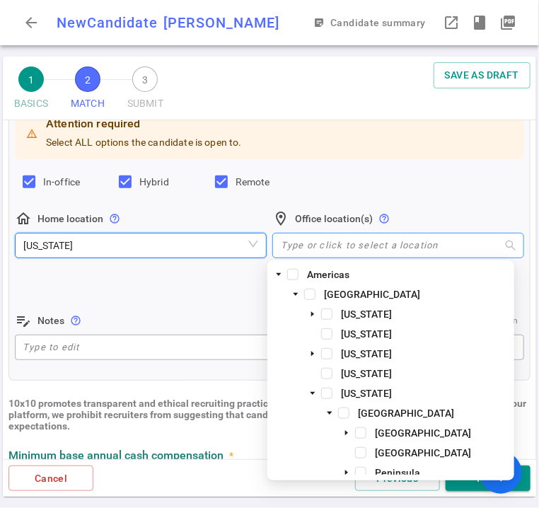
click at [329, 248] on div at bounding box center [390, 245] width 231 height 11
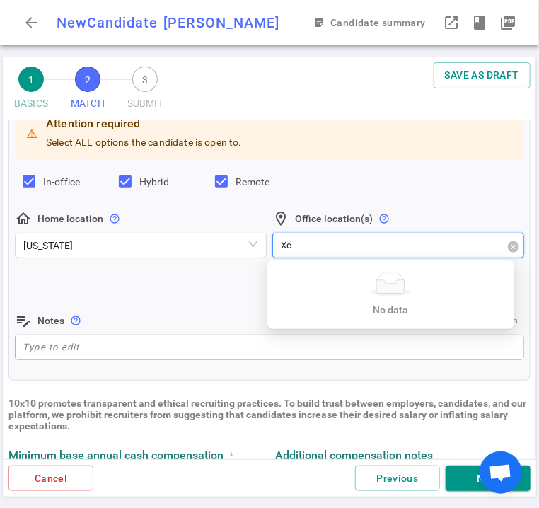
type input "X"
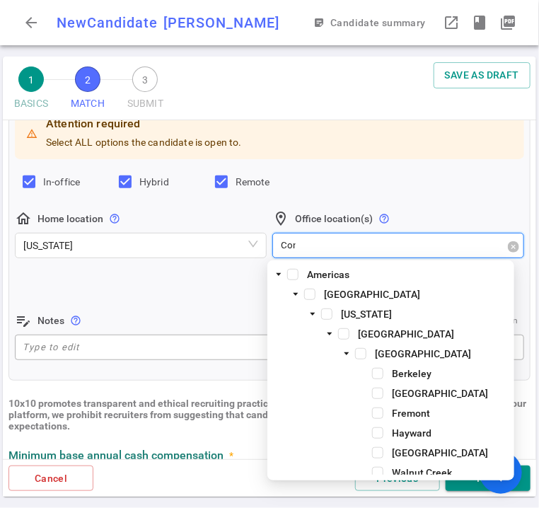
type input "Conn"
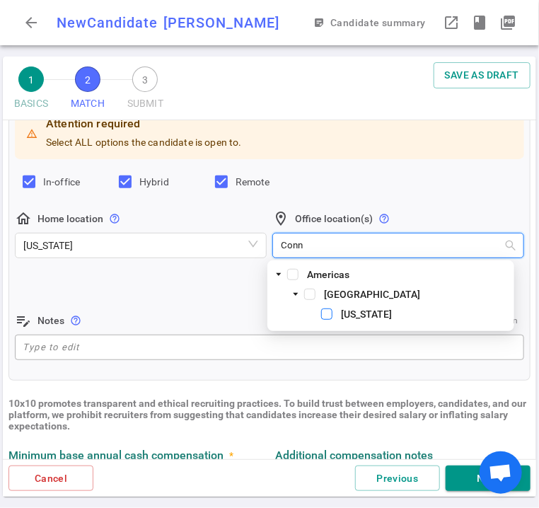
click at [332, 316] on span at bounding box center [326, 314] width 11 height 11
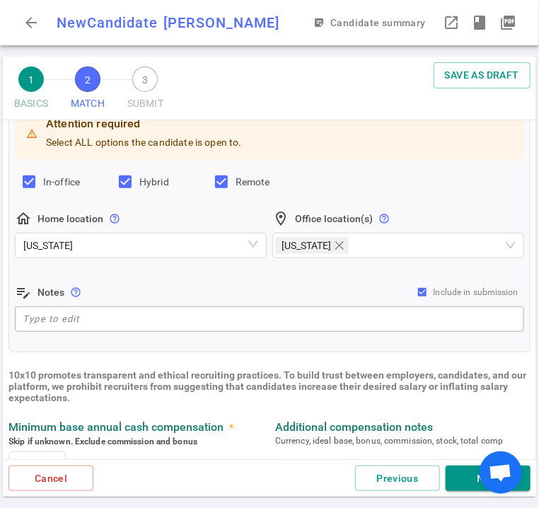
click at [215, 284] on div "edit_note Notes help_outline Include in submission" at bounding box center [270, 292] width 510 height 17
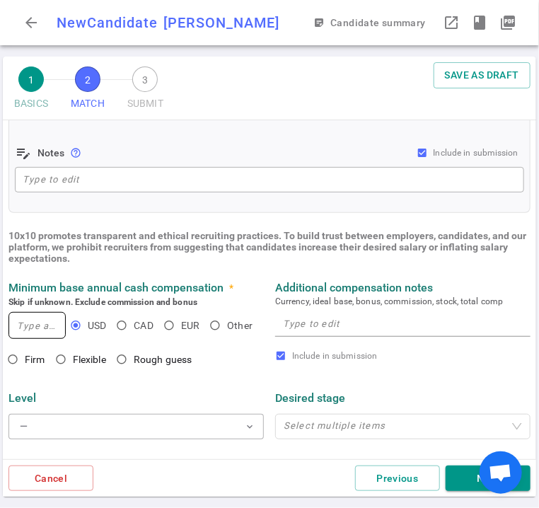
scroll to position [351, 0]
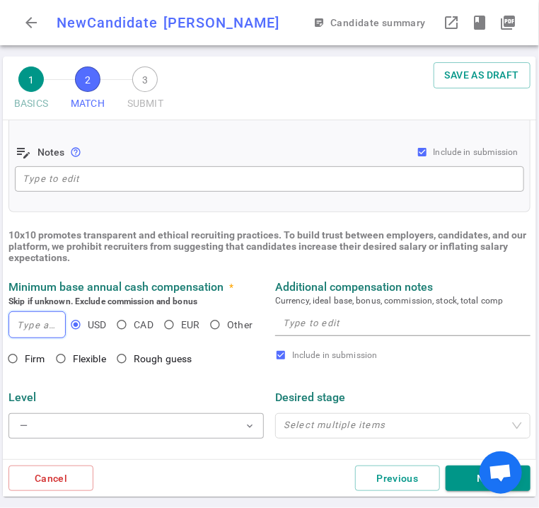
click at [45, 328] on input at bounding box center [37, 324] width 56 height 25
type input "270,000"
click at [73, 358] on span "Flexible" at bounding box center [89, 358] width 33 height 11
click at [73, 358] on input "Flexible" at bounding box center [61, 359] width 24 height 24
radio input "true"
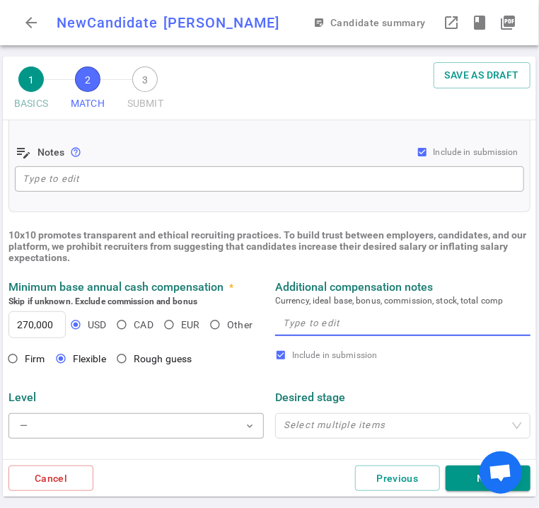
paste textarea "$270K base, flexible for the right total comp and fit."
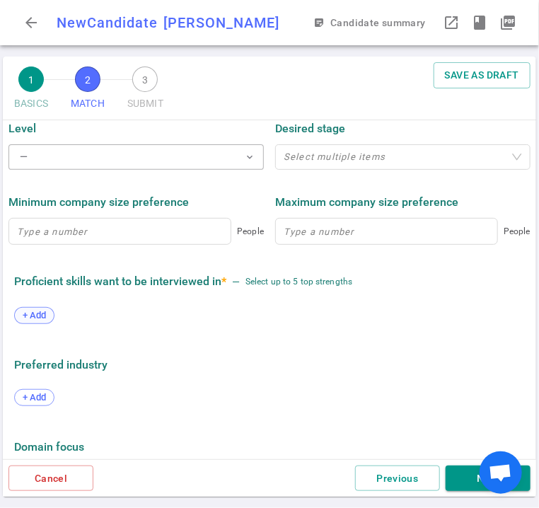
scroll to position [632, 0]
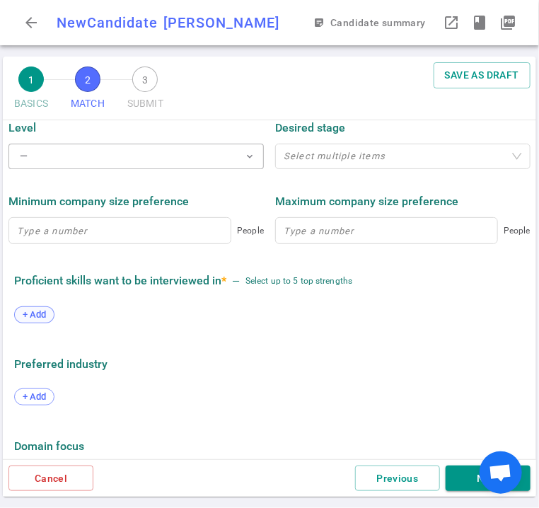
type textarea "$270K base, flexible for the right total comp and fit."
click at [35, 318] on span "+ Add" at bounding box center [34, 314] width 33 height 11
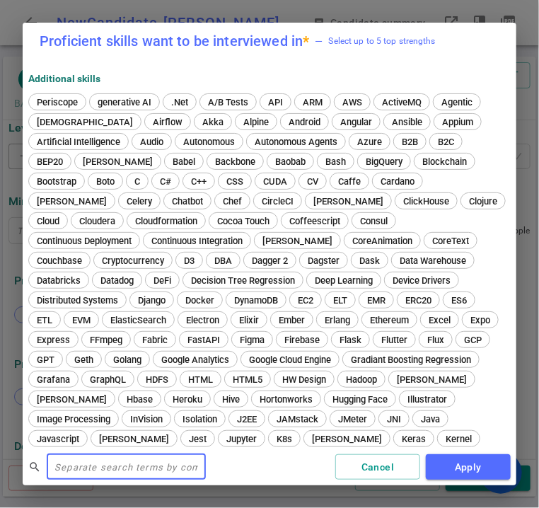
click at [82, 459] on input "text" at bounding box center [126, 467] width 159 height 23
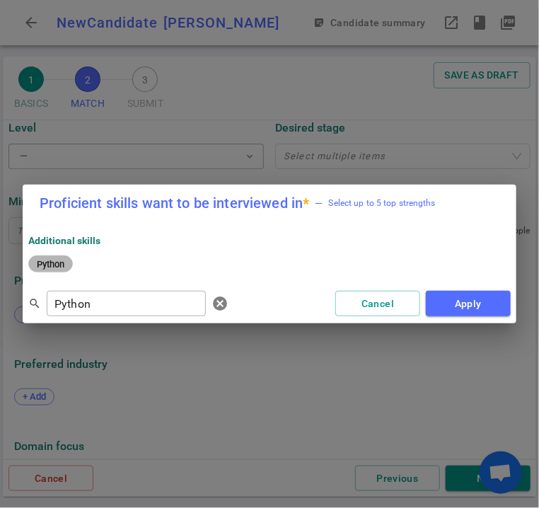
click at [63, 262] on span "Python" at bounding box center [51, 264] width 38 height 11
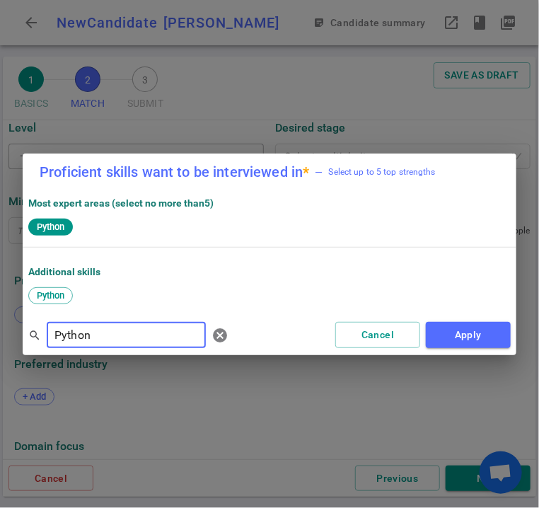
drag, startPoint x: 100, startPoint y: 343, endPoint x: 53, endPoint y: 340, distance: 46.8
click at [53, 340] on input "Python" at bounding box center [126, 335] width 159 height 23
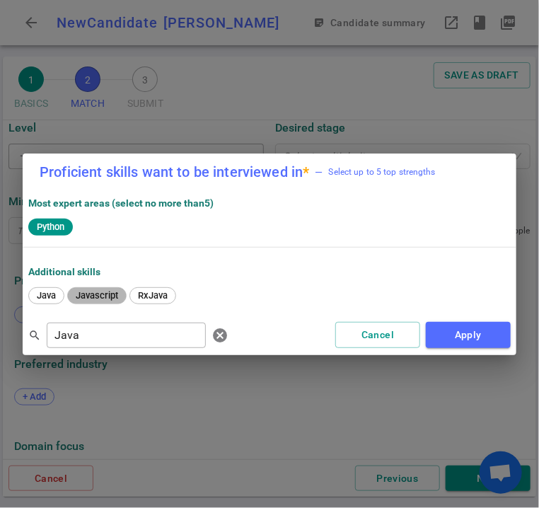
click at [92, 292] on span "Javascript" at bounding box center [97, 295] width 52 height 11
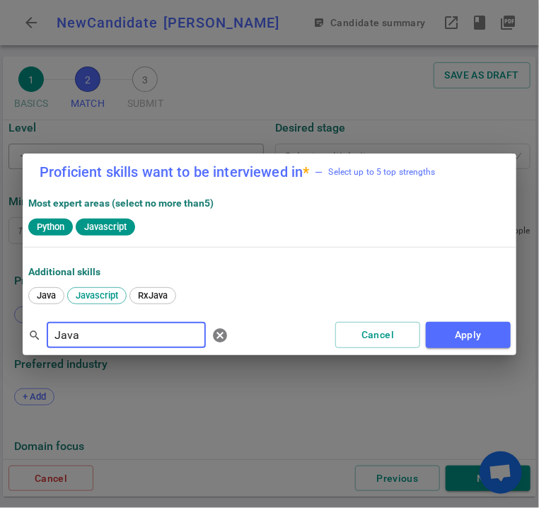
drag, startPoint x: 78, startPoint y: 340, endPoint x: 51, endPoint y: 338, distance: 27.0
click at [51, 338] on input "Java" at bounding box center [126, 335] width 159 height 23
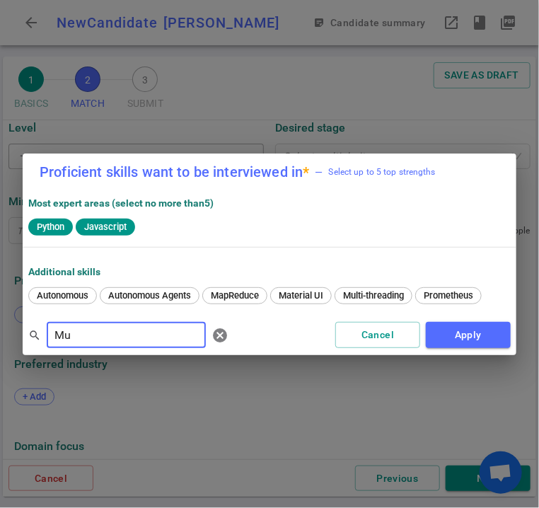
type input "M"
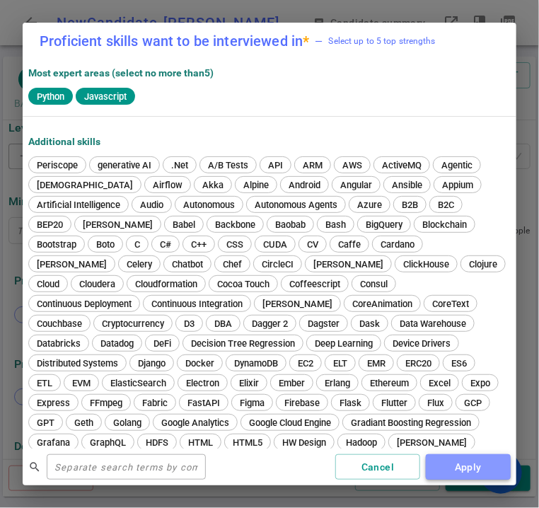
click at [493, 465] on button "Apply" at bounding box center [468, 467] width 85 height 26
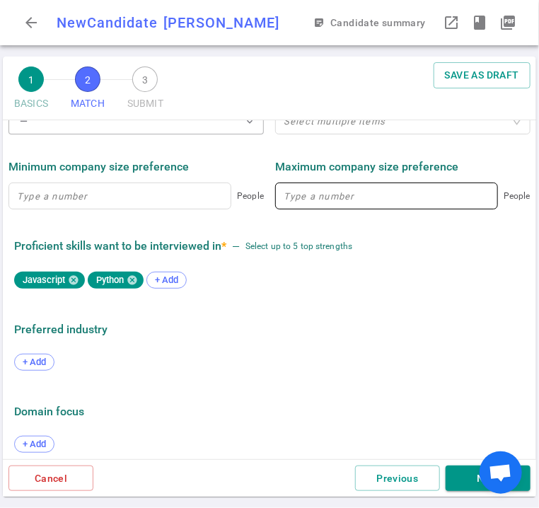
scroll to position [679, 0]
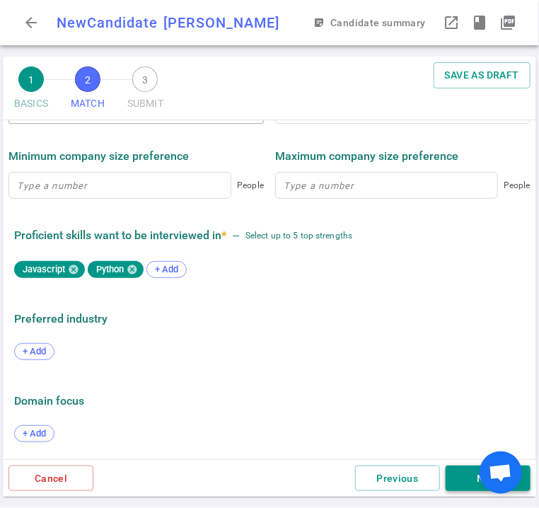
click at [468, 486] on button "Next" at bounding box center [488, 479] width 85 height 26
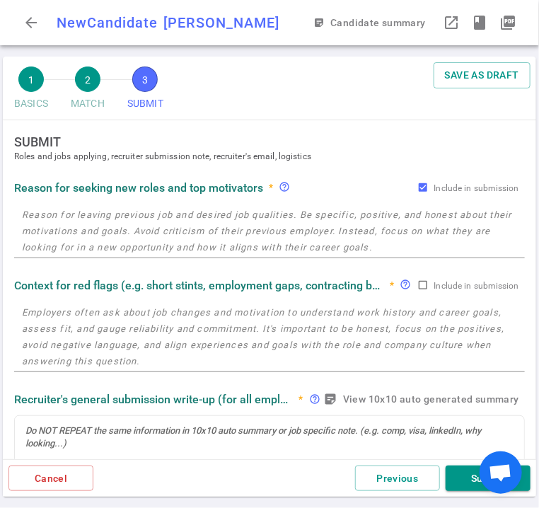
scroll to position [0, 0]
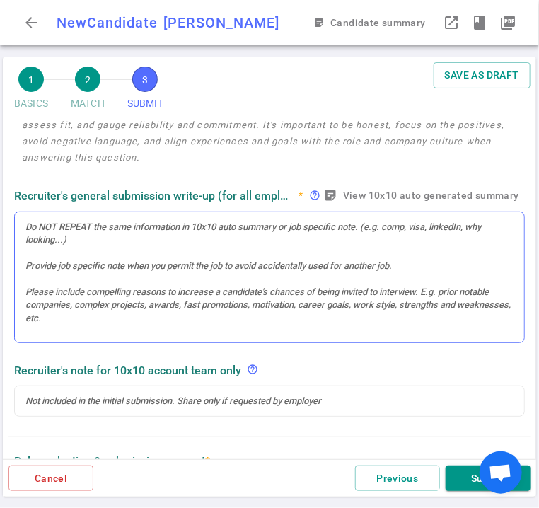
click at [139, 241] on div at bounding box center [270, 277] width 510 height 131
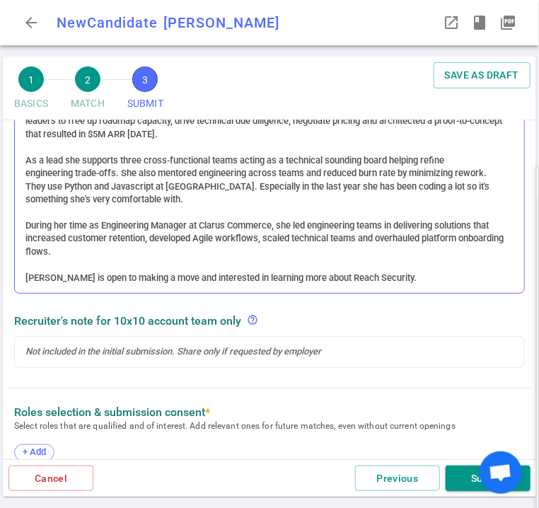
scroll to position [376, 0]
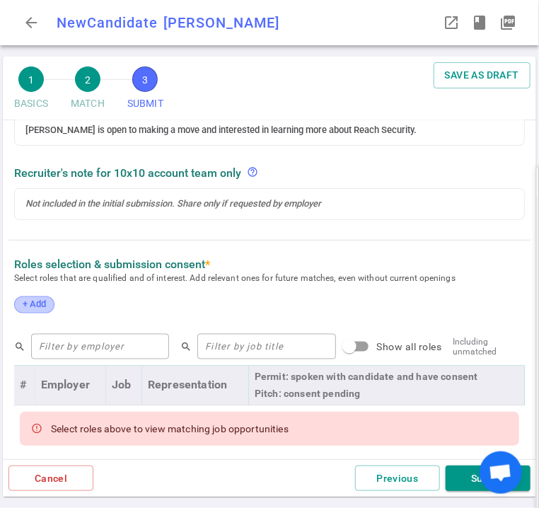
click at [39, 309] on span "+ Add" at bounding box center [34, 304] width 33 height 11
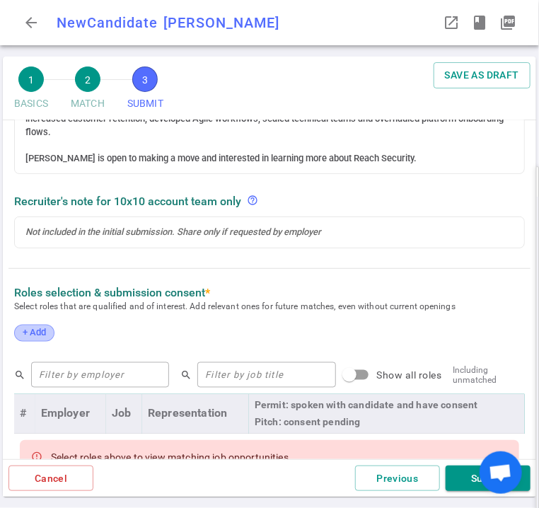
scroll to position [487, 0]
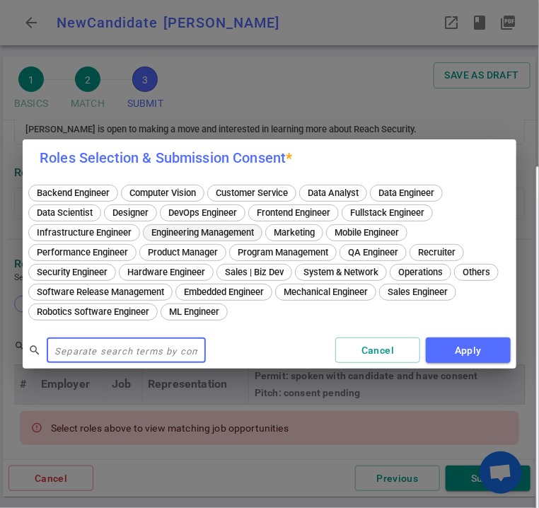
click at [186, 236] on span "Engineering Management" at bounding box center [202, 232] width 113 height 11
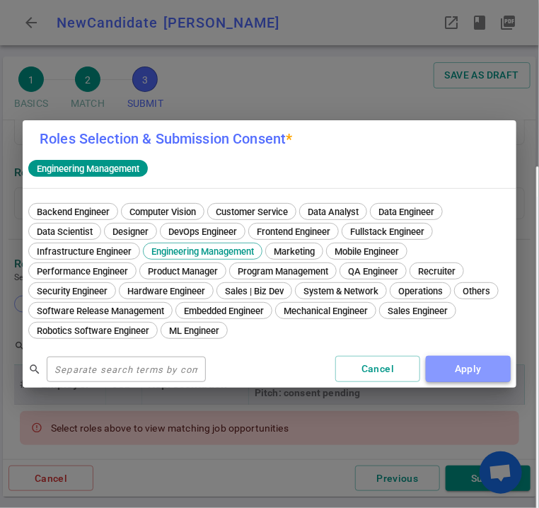
click at [471, 365] on button "Apply" at bounding box center [468, 369] width 85 height 26
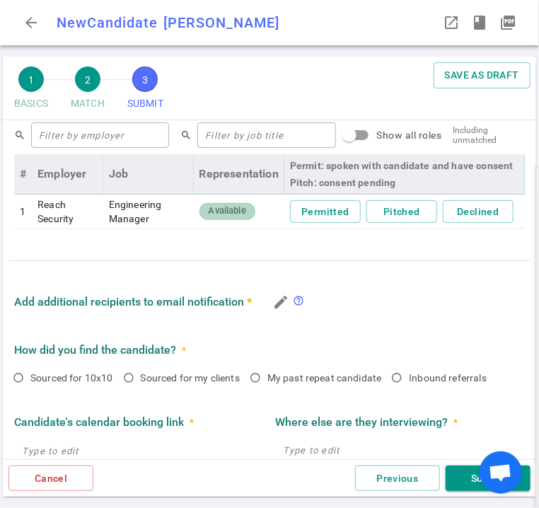
scroll to position [699, 0]
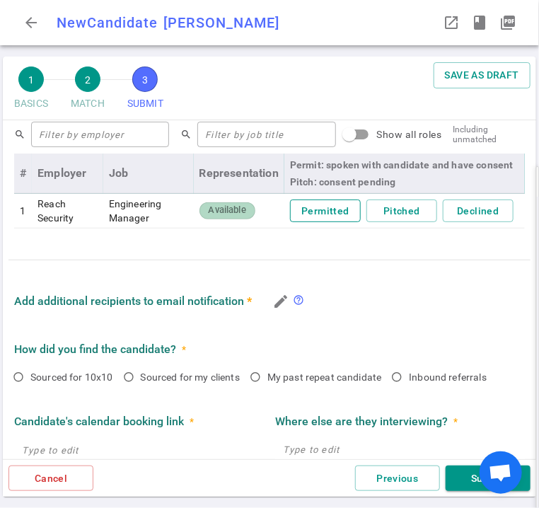
click at [316, 205] on button "Permitted" at bounding box center [325, 211] width 71 height 23
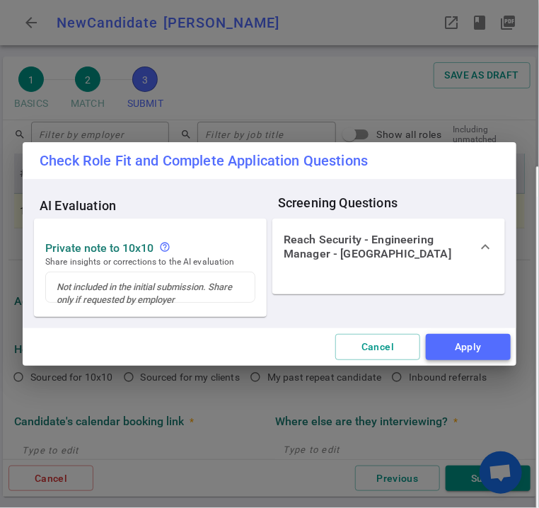
click at [476, 344] on button "Apply" at bounding box center [468, 347] width 85 height 26
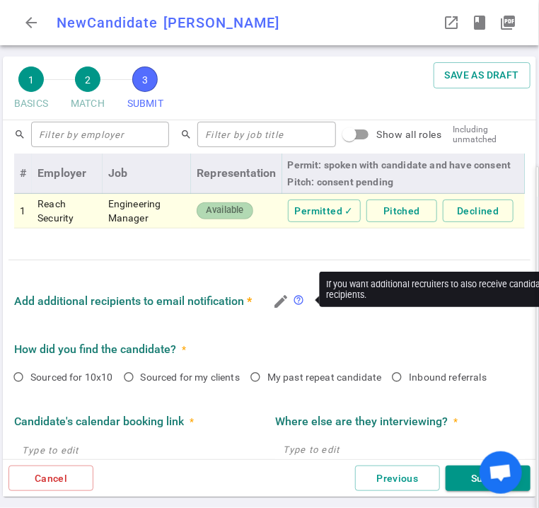
click at [294, 299] on span "help_outline" at bounding box center [298, 299] width 11 height 11
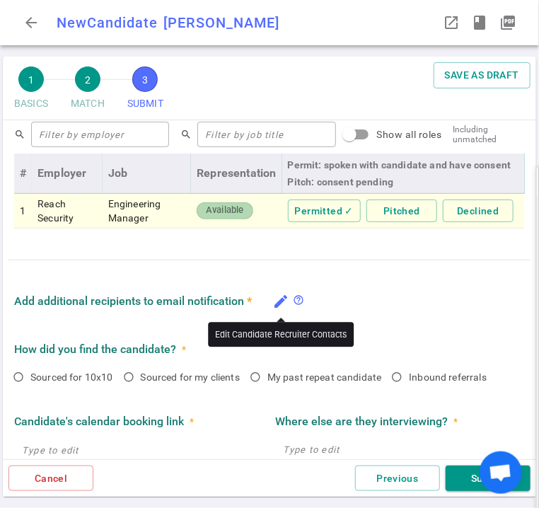
click at [285, 300] on icon "edit" at bounding box center [280, 301] width 17 height 17
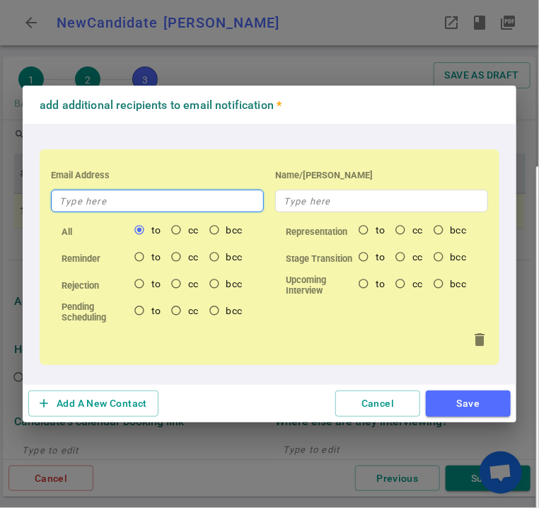
click at [113, 197] on input "text" at bounding box center [157, 201] width 213 height 23
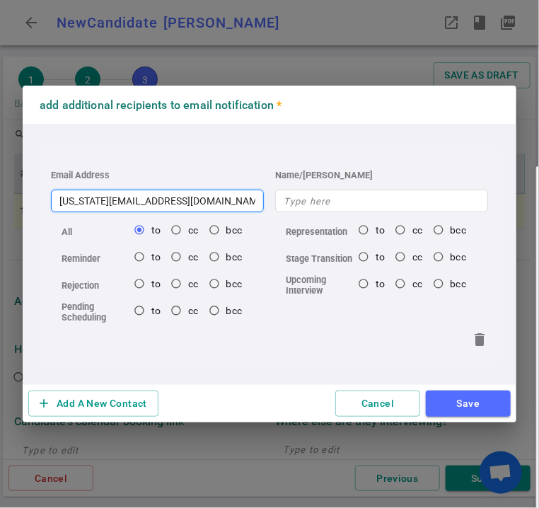
type input "[US_STATE][EMAIL_ADDRESS][DOMAIN_NAME]"
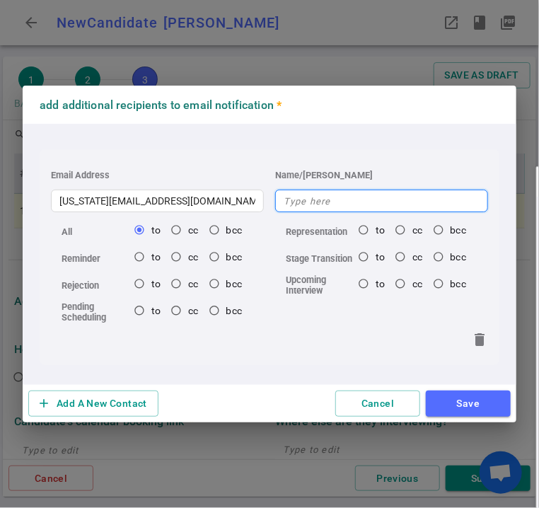
click at [381, 202] on input "text" at bounding box center [381, 201] width 213 height 23
type input "[US_STATE]"
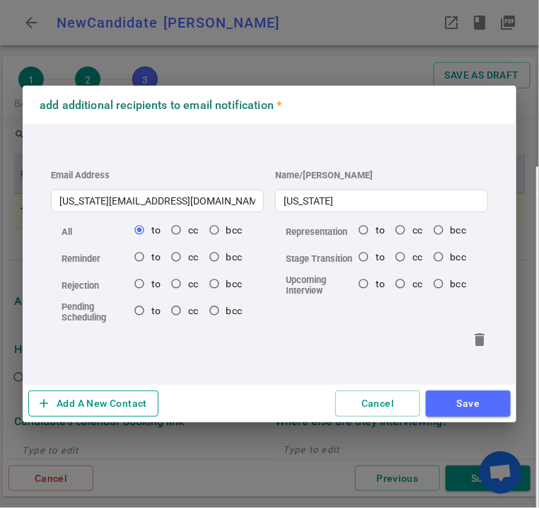
click at [131, 400] on button "add Add A New Contact" at bounding box center [93, 404] width 130 height 26
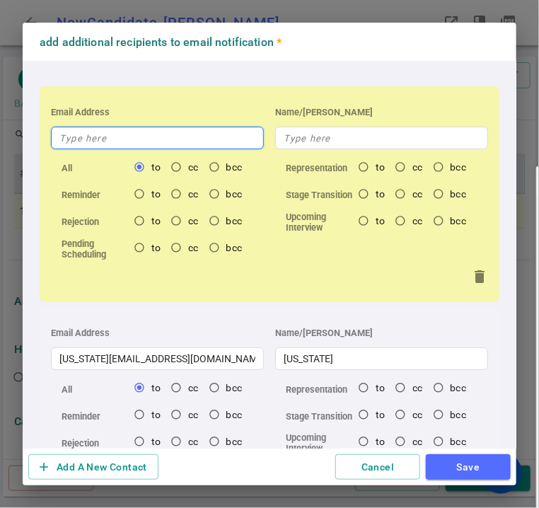
click at [124, 147] on input "text" at bounding box center [157, 138] width 213 height 23
type input "s"
radio input "true"
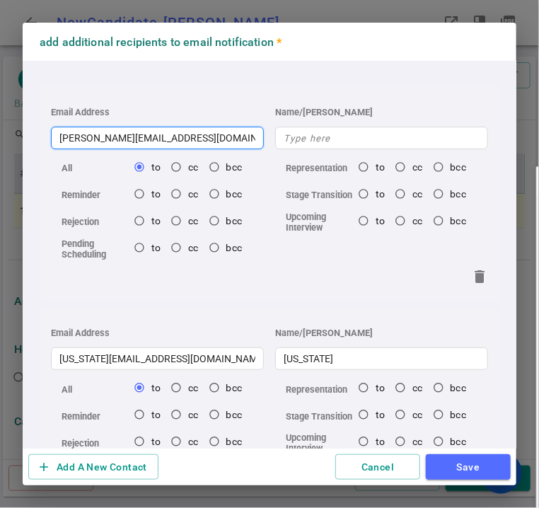
type input "[PERSON_NAME][EMAIL_ADDRESS][DOMAIN_NAME]"
radio input "true"
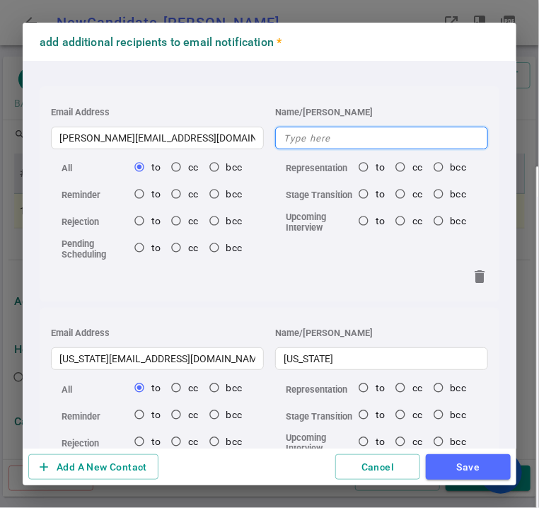
click at [351, 141] on input "text" at bounding box center [381, 138] width 213 height 23
type input "S"
radio input "true"
type input "[PERSON_NAME]"
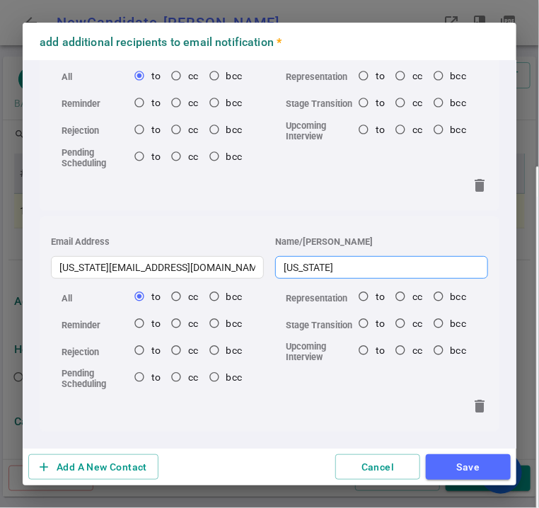
scroll to position [93, 0]
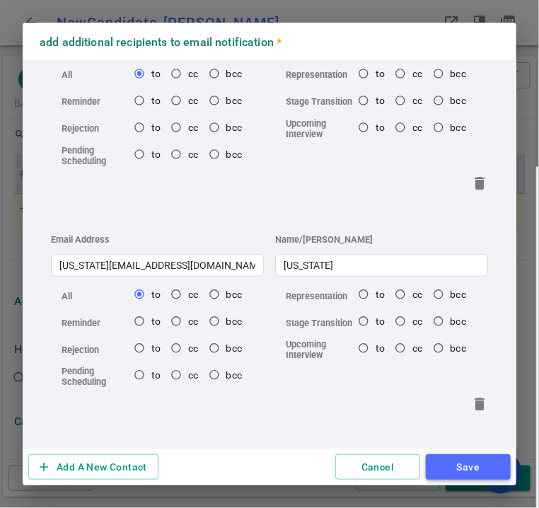
radio input "true"
click at [464, 469] on button "Save" at bounding box center [468, 467] width 85 height 26
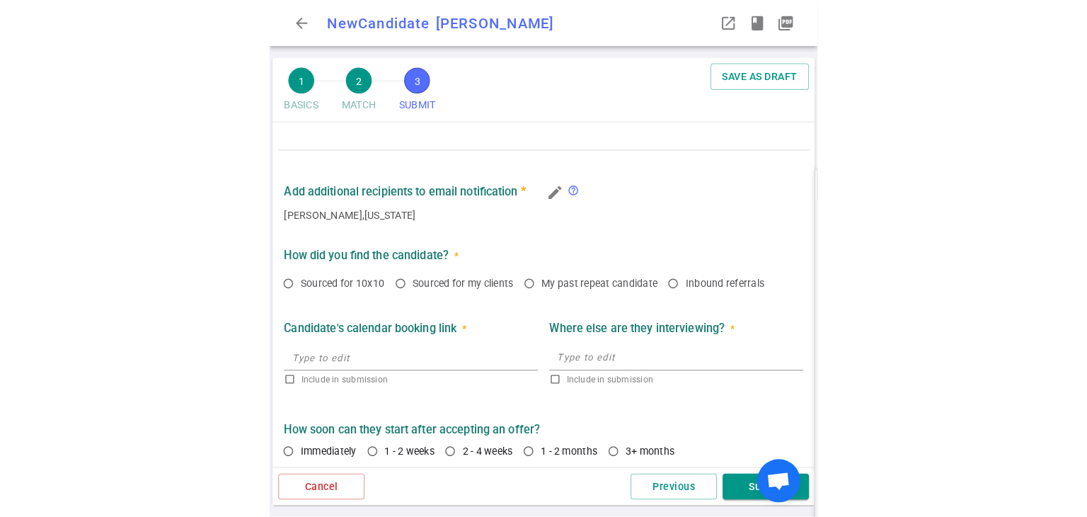
scroll to position [815, 0]
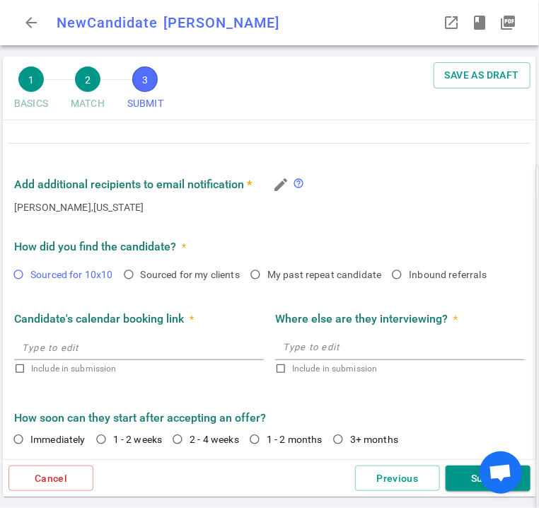
click at [25, 278] on input "Sourced for 10x10" at bounding box center [18, 275] width 24 height 24
radio input "true"
click at [180, 437] on input "2 - 4 weeks" at bounding box center [178, 439] width 24 height 24
radio input "true"
click at [461, 485] on button "Submit" at bounding box center [488, 479] width 85 height 26
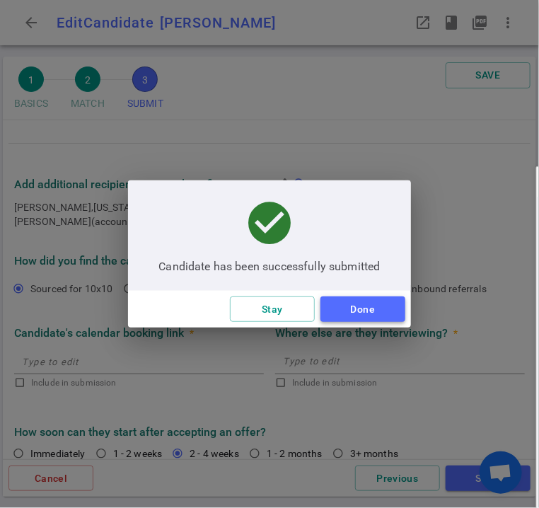
click at [384, 315] on button "Done" at bounding box center [363, 310] width 85 height 26
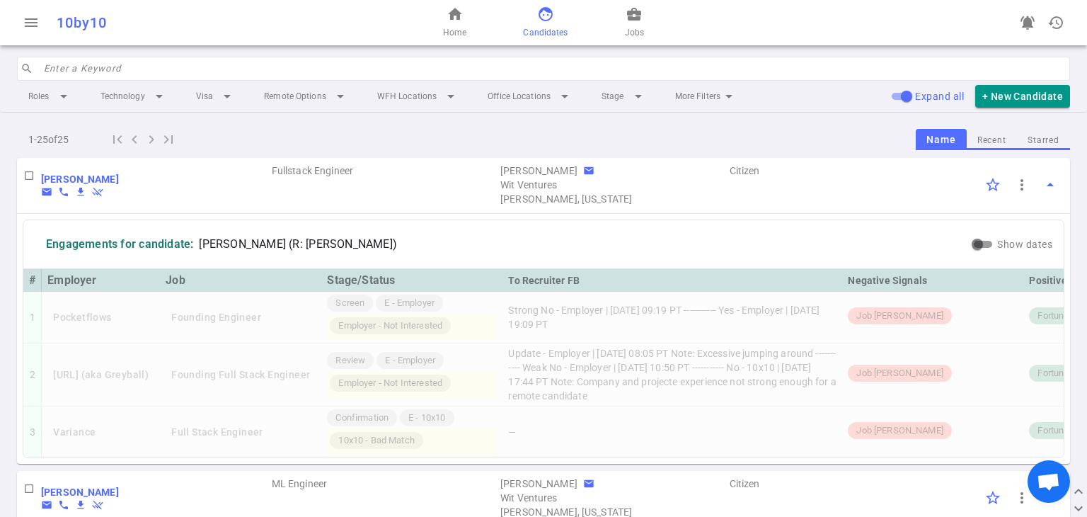
click at [268, 69] on input "search" at bounding box center [553, 68] width 1018 height 23
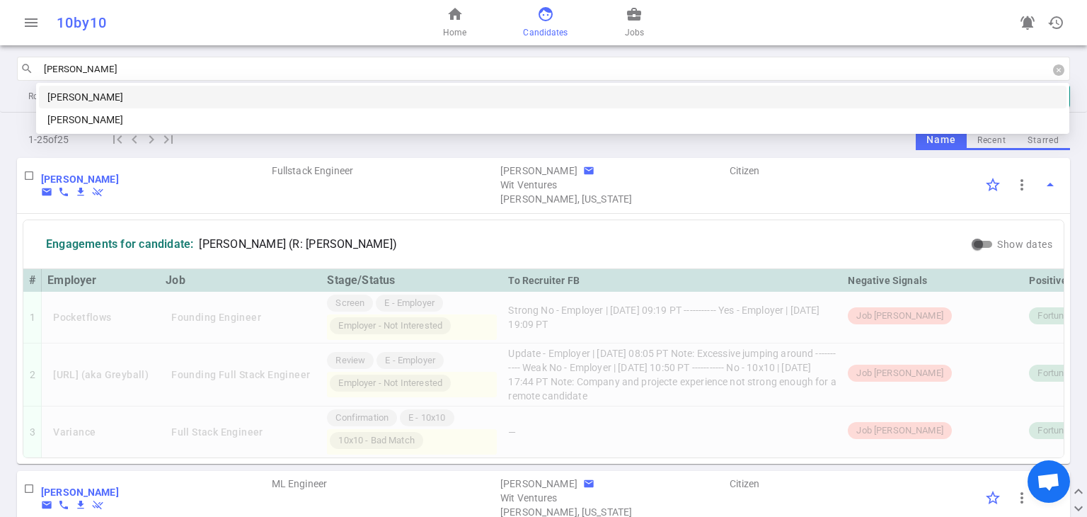
type input "[PERSON_NAME]"
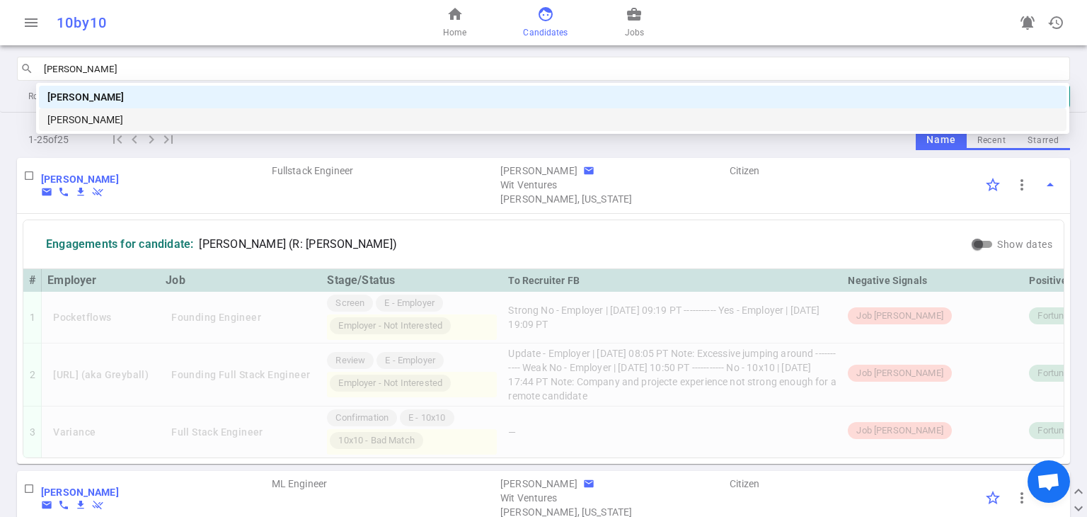
click at [222, 120] on div "[PERSON_NAME]" at bounding box center [552, 120] width 1011 height 16
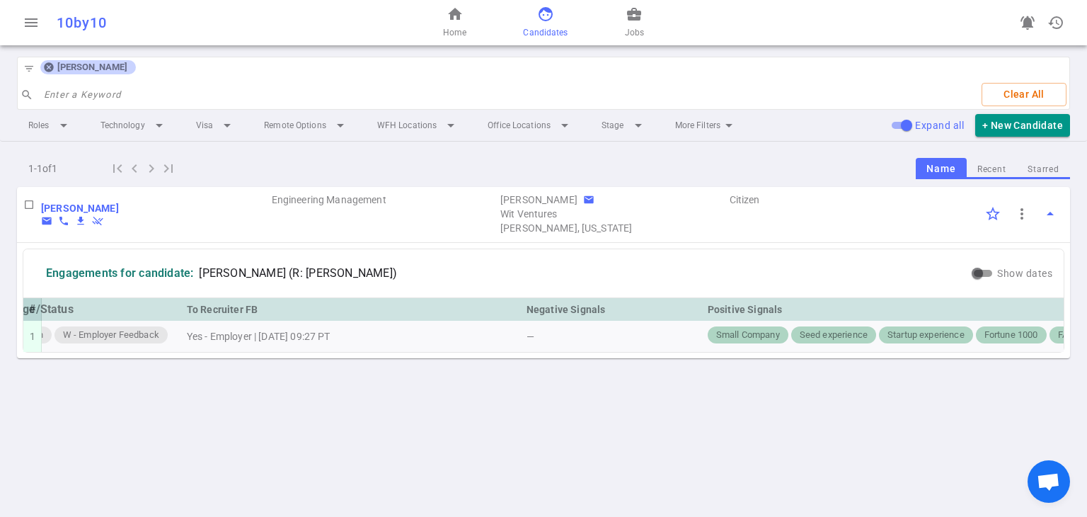
scroll to position [0, 269]
click at [539, 269] on input "Show dates" at bounding box center [977, 273] width 51 height 17
checkbox input "true"
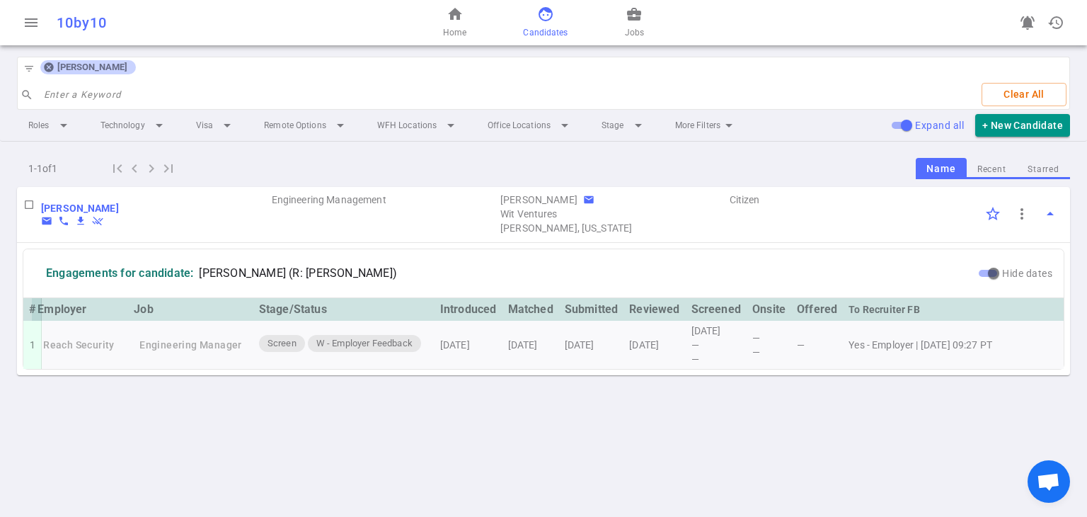
scroll to position [0, 0]
